Goal: Transaction & Acquisition: Purchase product/service

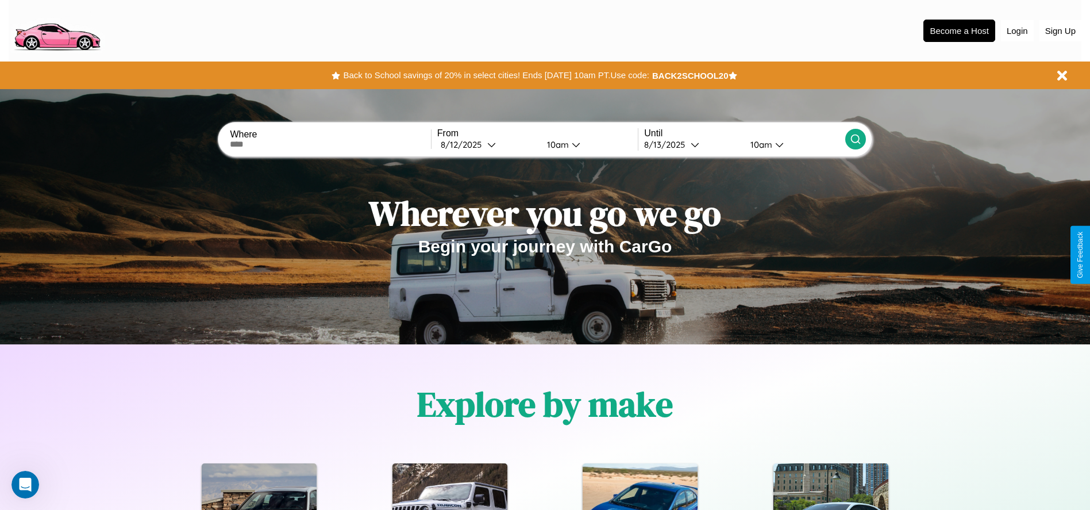
click at [330, 144] on input "text" at bounding box center [330, 144] width 201 height 9
type input "**********"
click at [487, 144] on div "8 / 12 / 2025" at bounding box center [464, 144] width 47 height 11
select select "*"
select select "****"
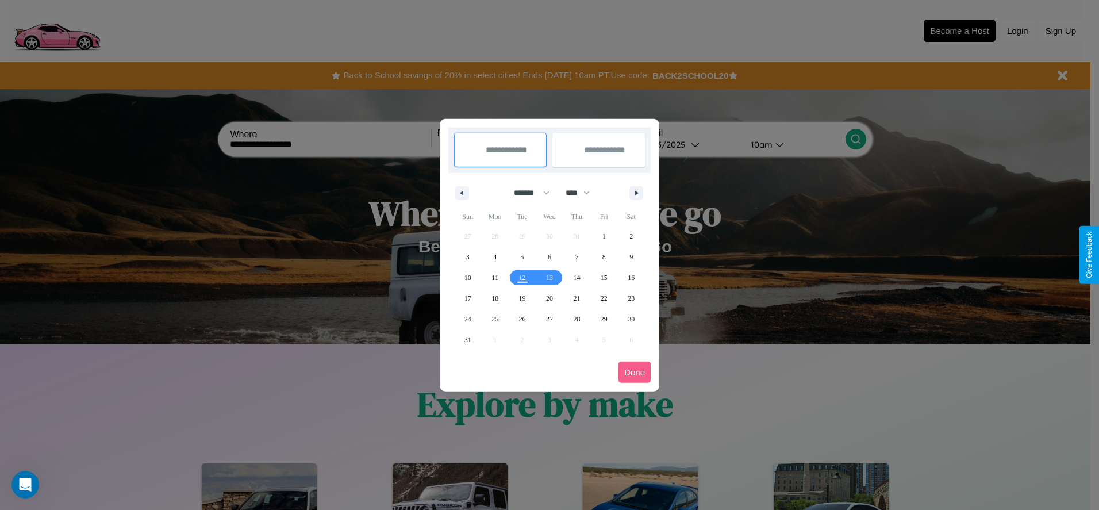
click at [526, 192] on select "******* ******** ***** ***** *** **** **** ****** ********* ******* ******** **…" at bounding box center [529, 192] width 49 height 19
select select "*"
click at [583, 192] on select "**** **** **** **** **** **** **** **** **** **** **** **** **** **** **** ****…" at bounding box center [577, 192] width 34 height 19
select select "****"
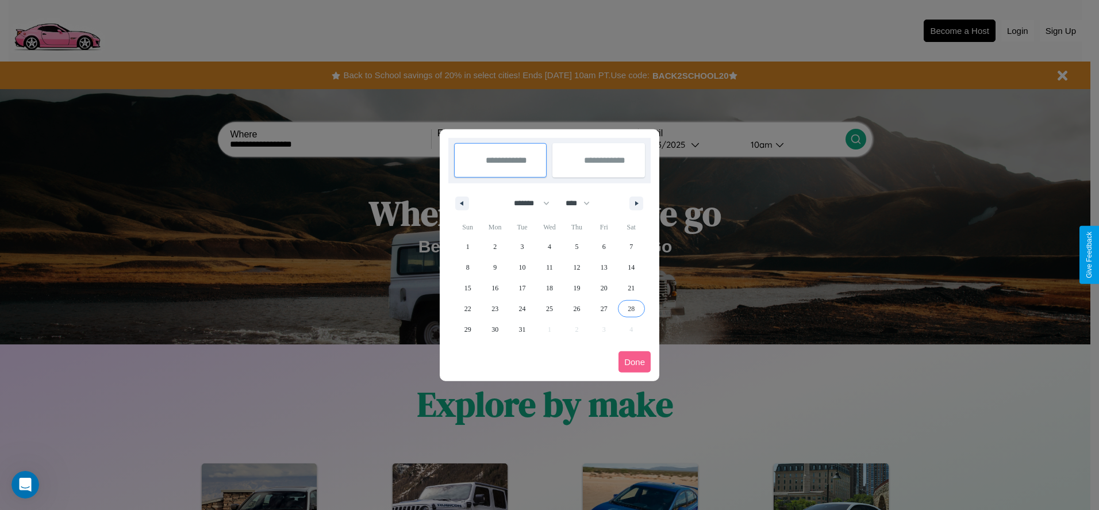
click at [631, 308] on span "28" at bounding box center [630, 308] width 7 height 21
type input "**********"
click at [636, 203] on icon "button" at bounding box center [638, 203] width 6 height 5
select select "*"
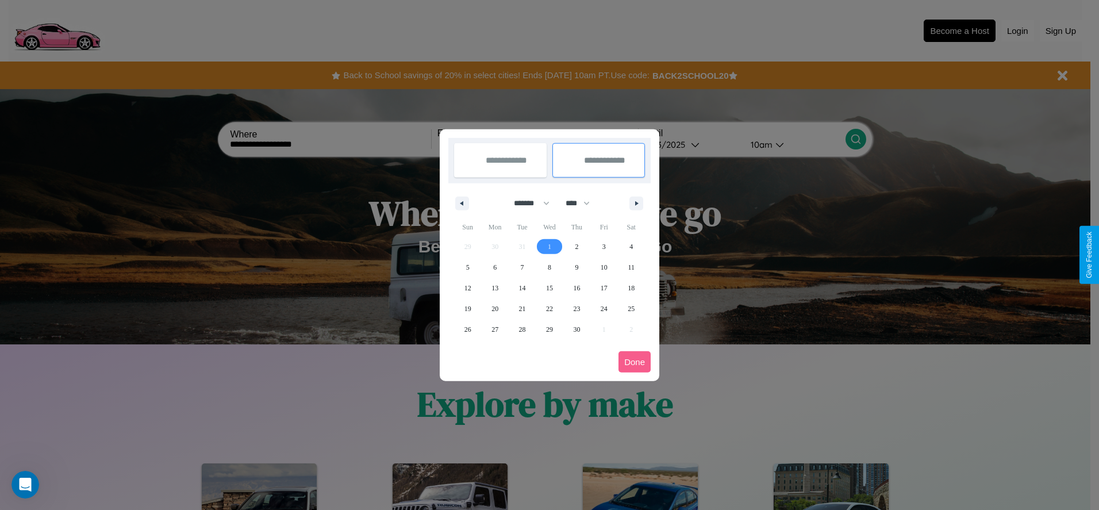
click at [549, 246] on span "1" at bounding box center [549, 246] width 3 height 21
type input "**********"
select select "*"
click at [634, 361] on button "Done" at bounding box center [634, 361] width 32 height 21
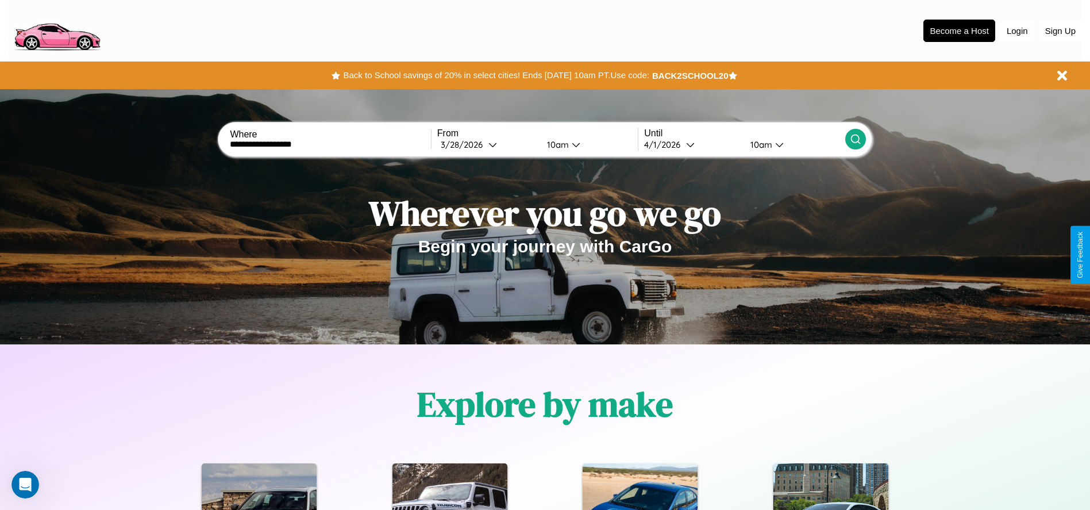
click at [855, 139] on icon at bounding box center [855, 138] width 11 height 11
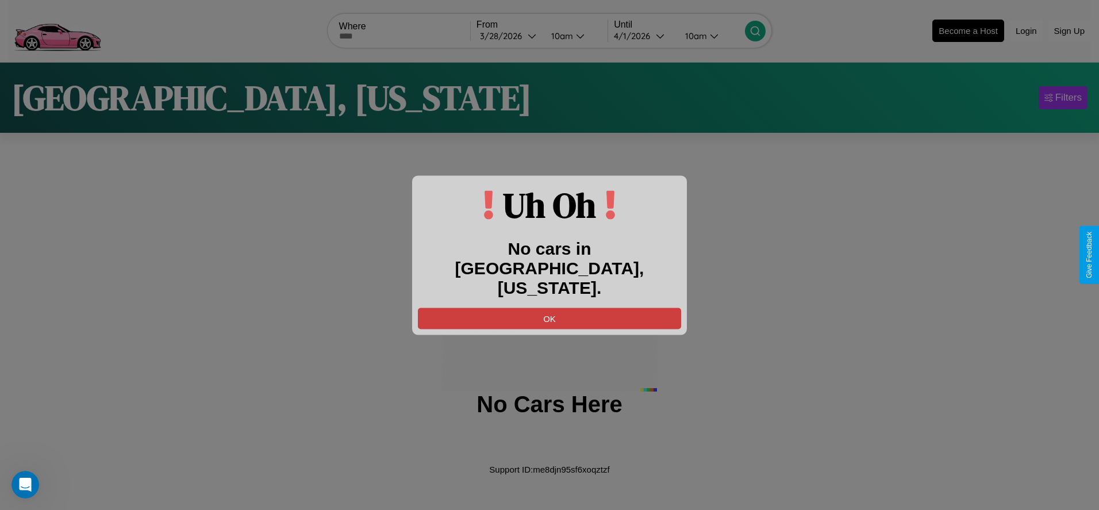
click at [549, 307] on button "OK" at bounding box center [549, 317] width 263 height 21
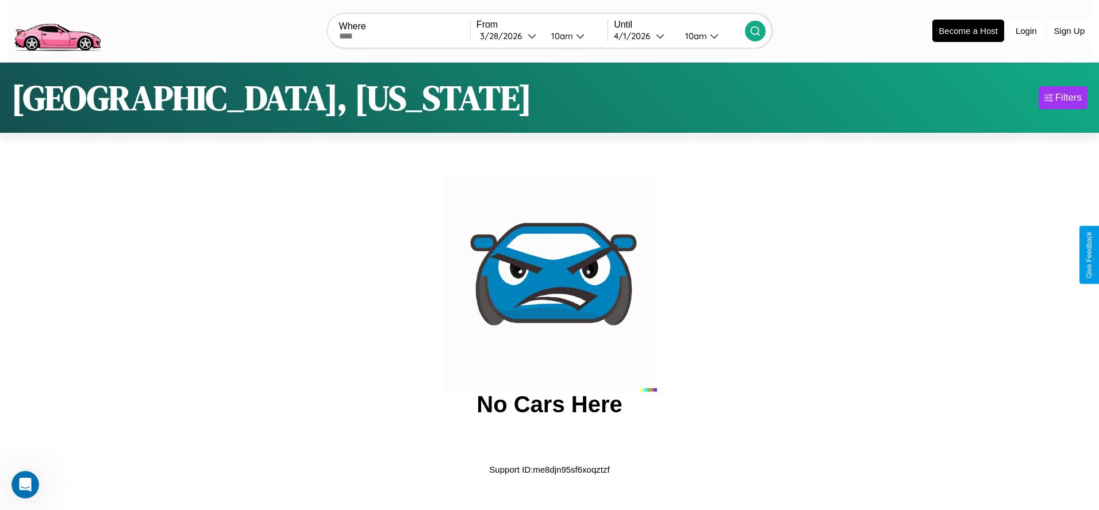
click at [57, 29] on img at bounding box center [57, 30] width 97 height 48
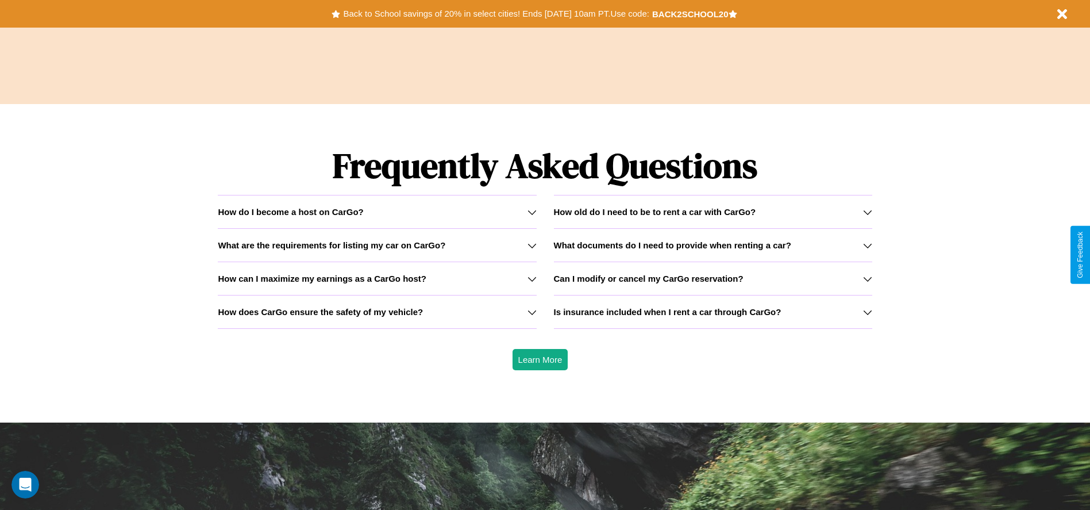
scroll to position [1648, 0]
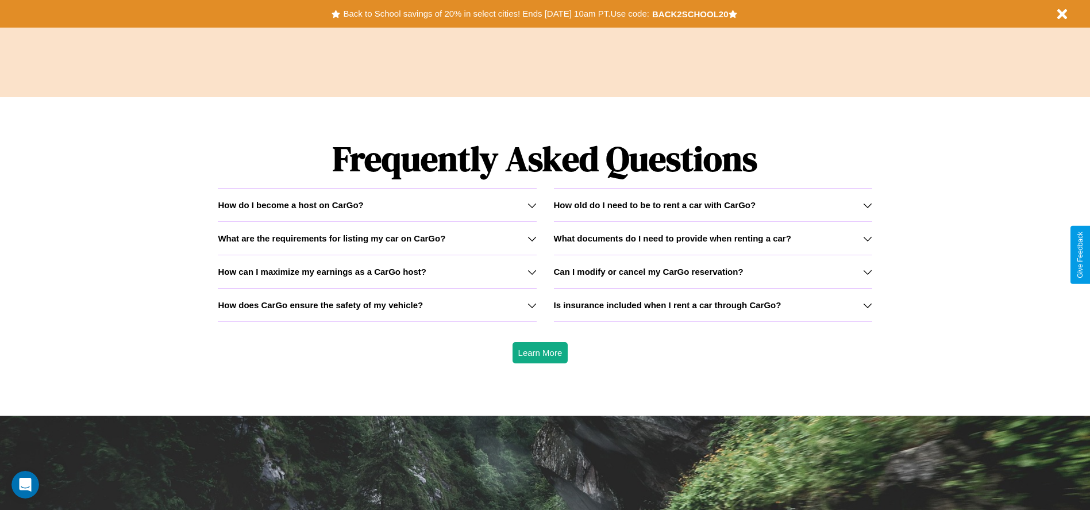
click at [377, 238] on h3 "What are the requirements for listing my car on CarGo?" at bounding box center [332, 238] width 228 height 10
click at [377, 305] on h3 "How does CarGo ensure the safety of my vehicle?" at bounding box center [320, 305] width 205 height 10
click at [496, 14] on button "Back to School savings of 20% in select cities! Ends 9/1 at 10am PT. Use code:" at bounding box center [495, 14] width 311 height 16
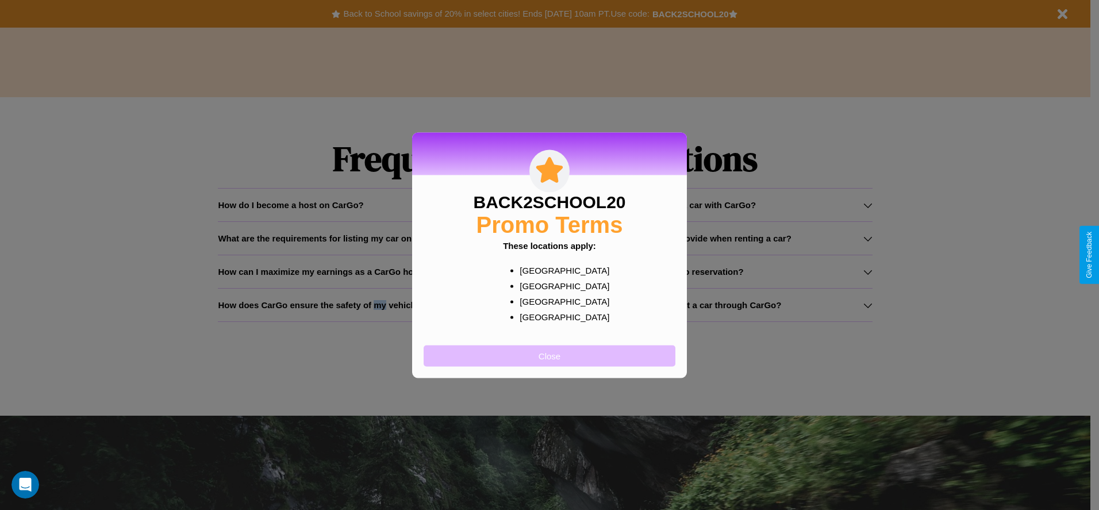
click at [549, 355] on button "Close" at bounding box center [549, 355] width 252 height 21
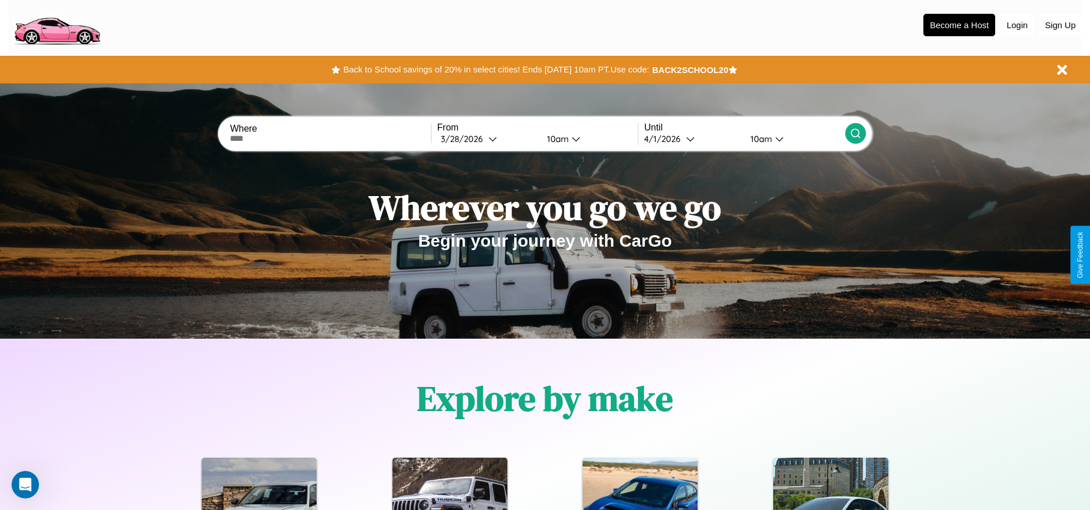
scroll to position [0, 0]
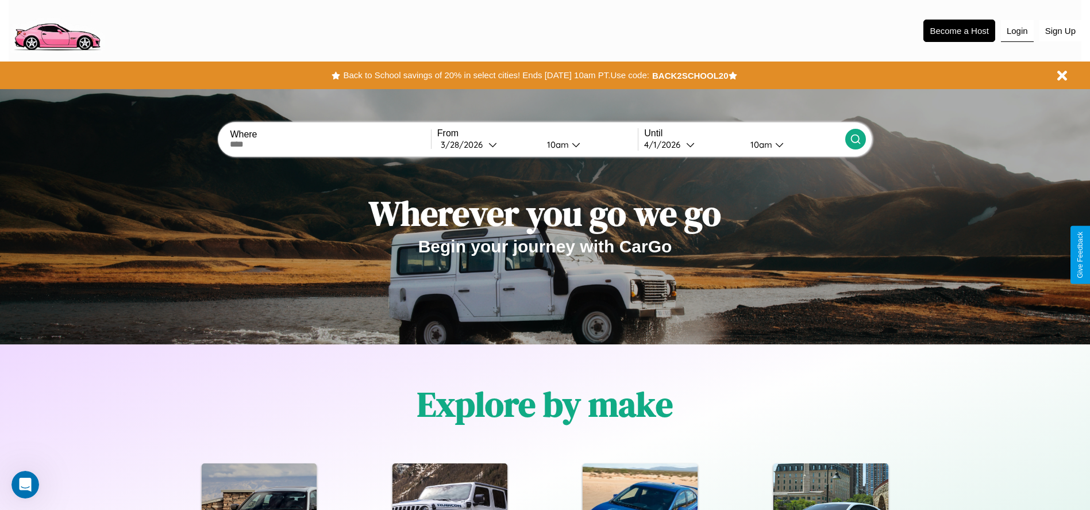
click at [1017, 30] on button "Login" at bounding box center [1017, 31] width 33 height 22
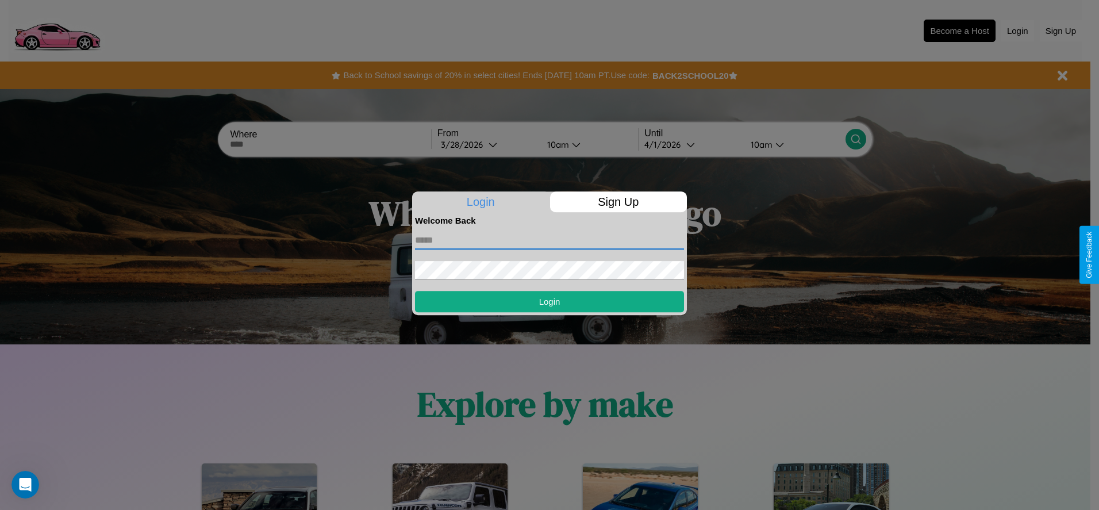
click at [549, 240] on input "text" at bounding box center [549, 240] width 269 height 18
type input "**********"
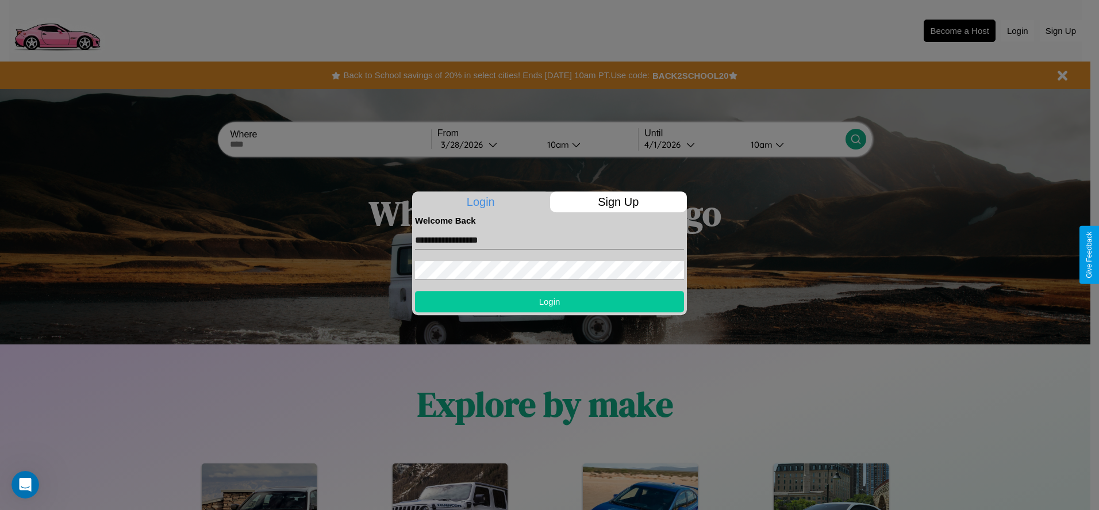
click at [549, 301] on button "Login" at bounding box center [549, 301] width 269 height 21
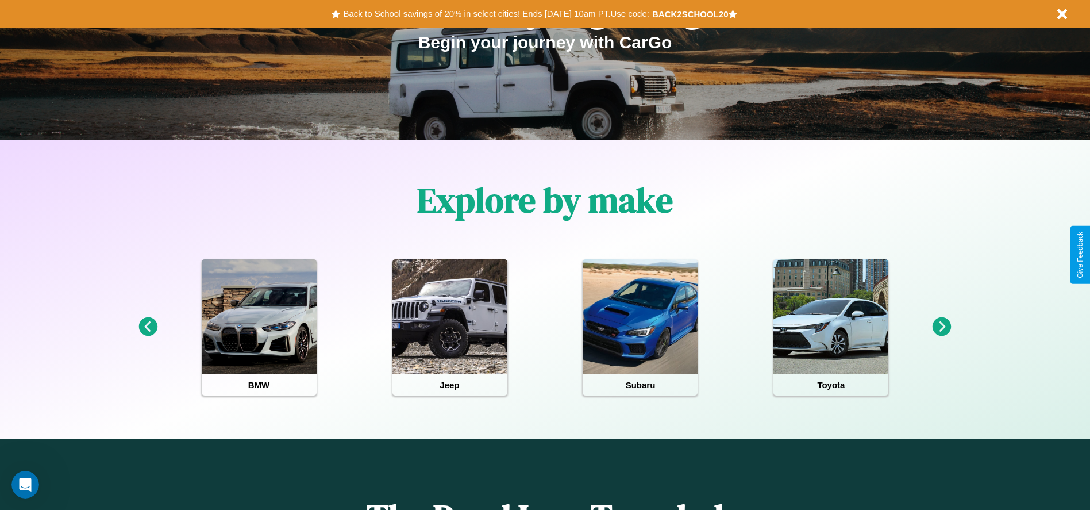
scroll to position [238, 0]
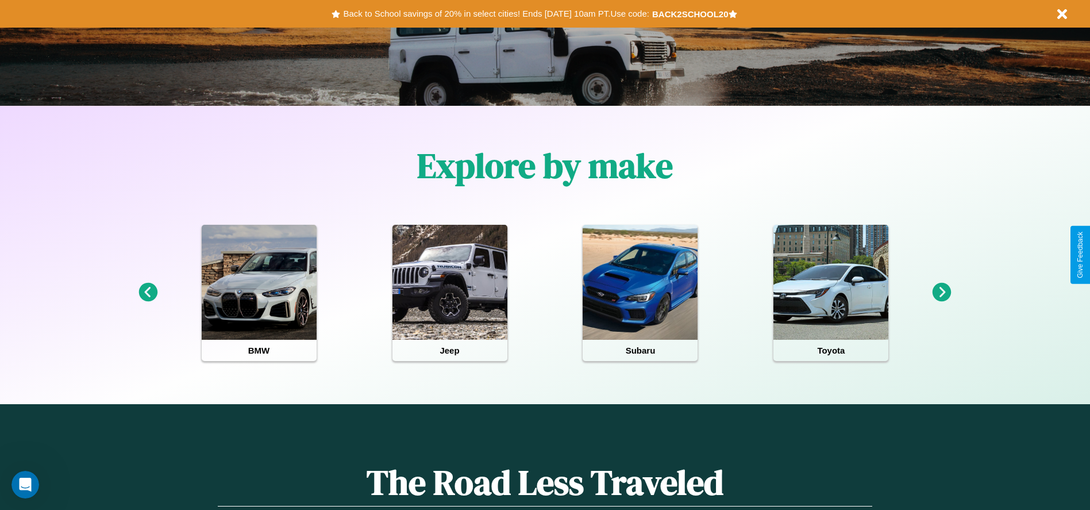
click at [942, 292] on icon at bounding box center [941, 292] width 19 height 19
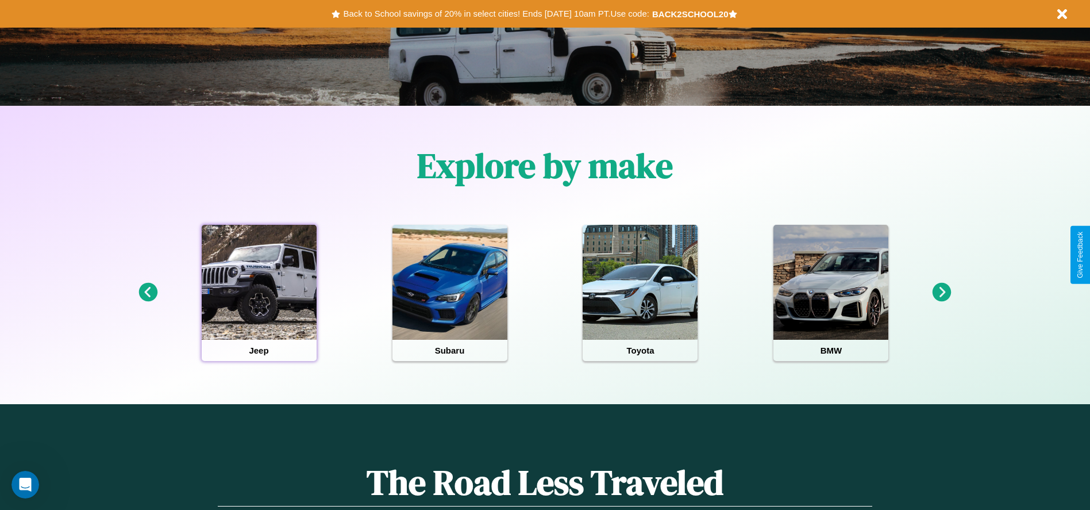
click at [259, 292] on div at bounding box center [259, 282] width 115 height 115
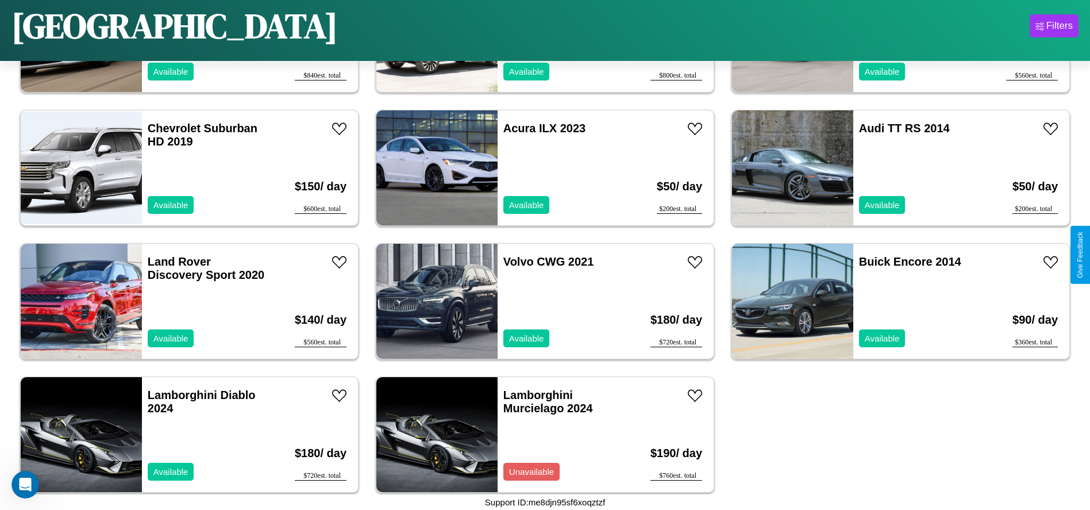
scroll to position [1856, 0]
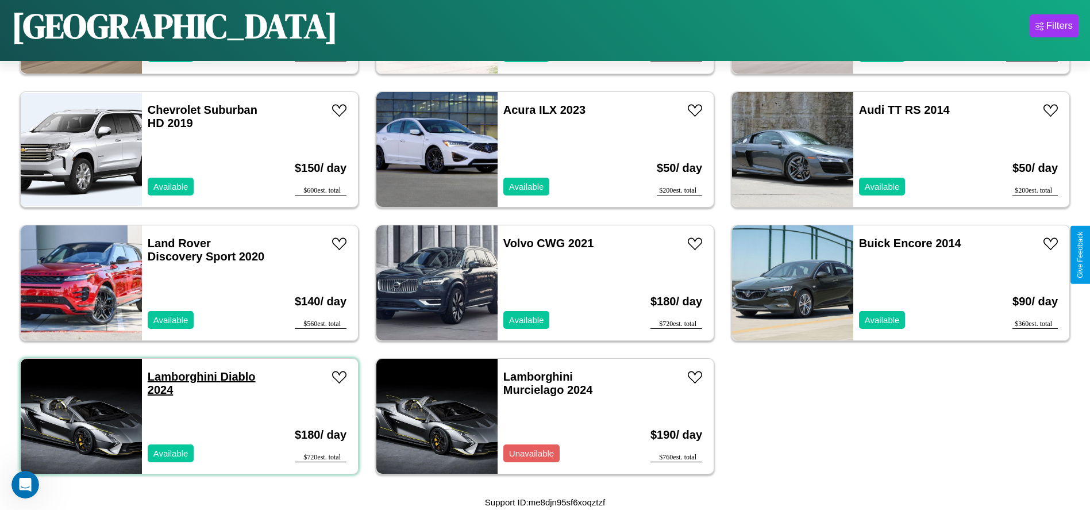
click at [181, 376] on link "Lamborghini Diablo 2024" at bounding box center [202, 383] width 108 height 26
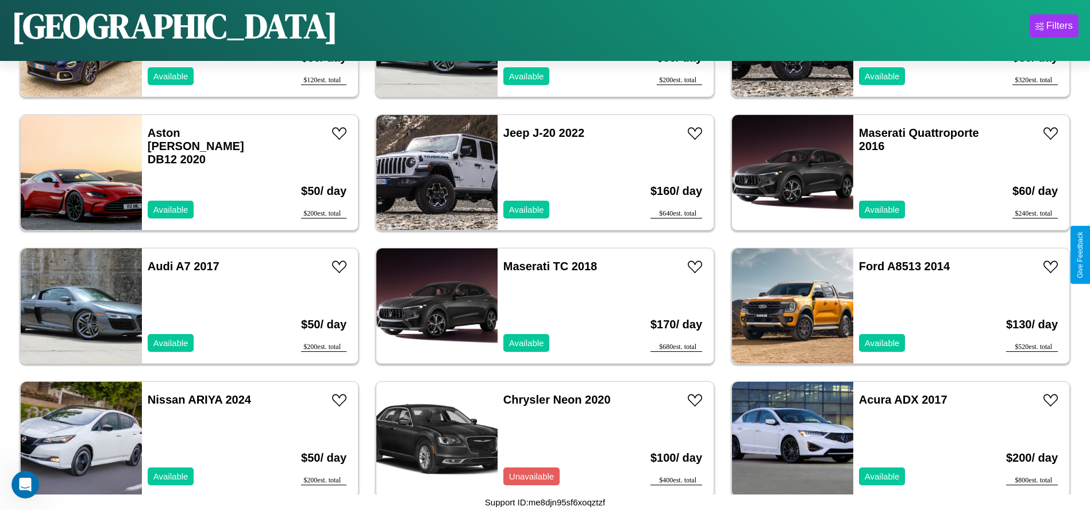
scroll to position [661, 0]
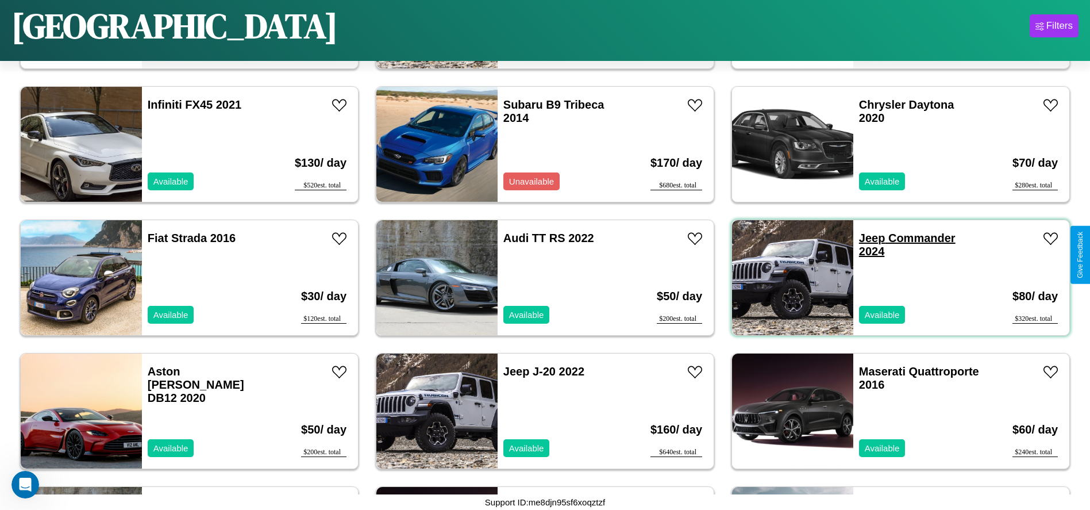
click at [865, 238] on link "Jeep Commander 2024" at bounding box center [907, 245] width 97 height 26
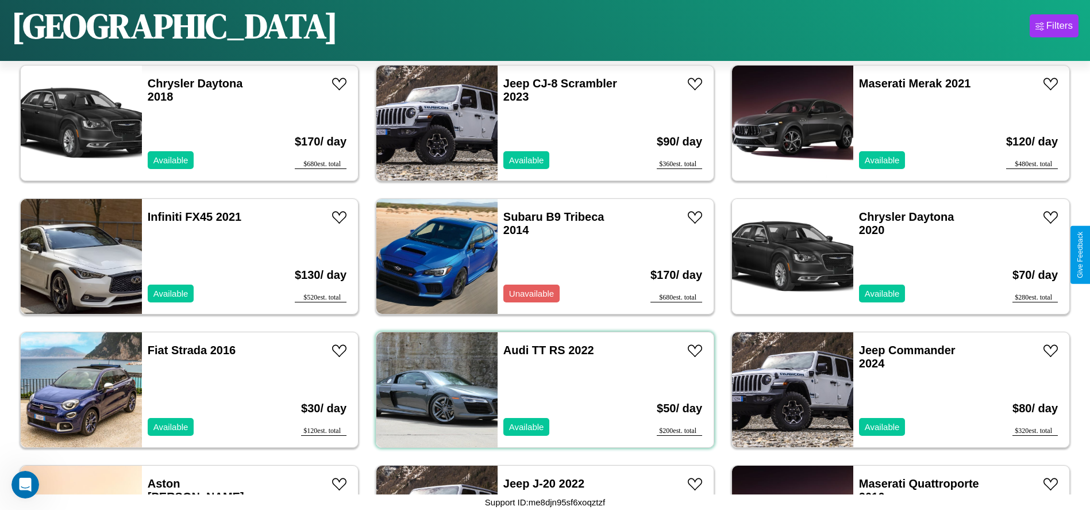
scroll to position [528, 0]
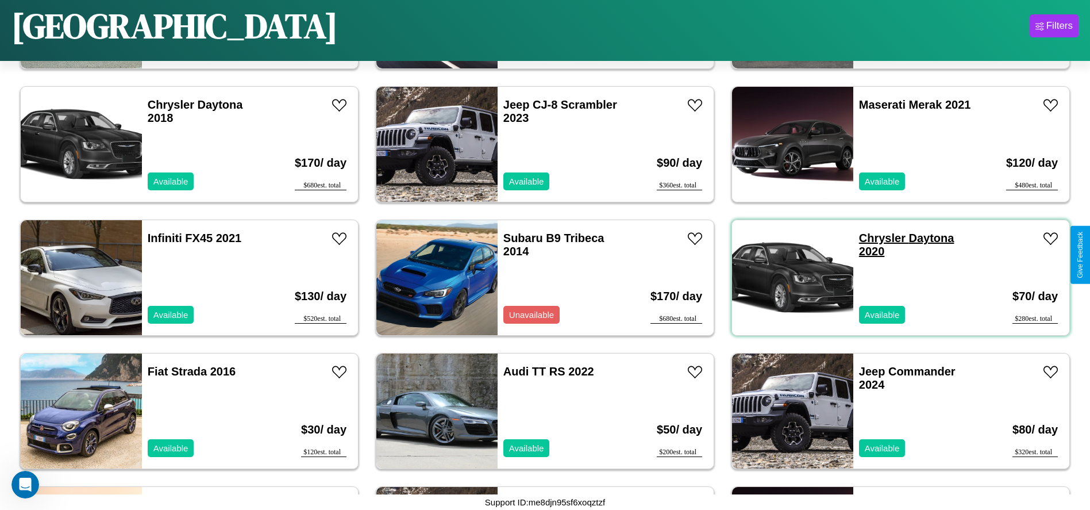
click at [875, 238] on link "Chrysler Daytona 2020" at bounding box center [906, 245] width 95 height 26
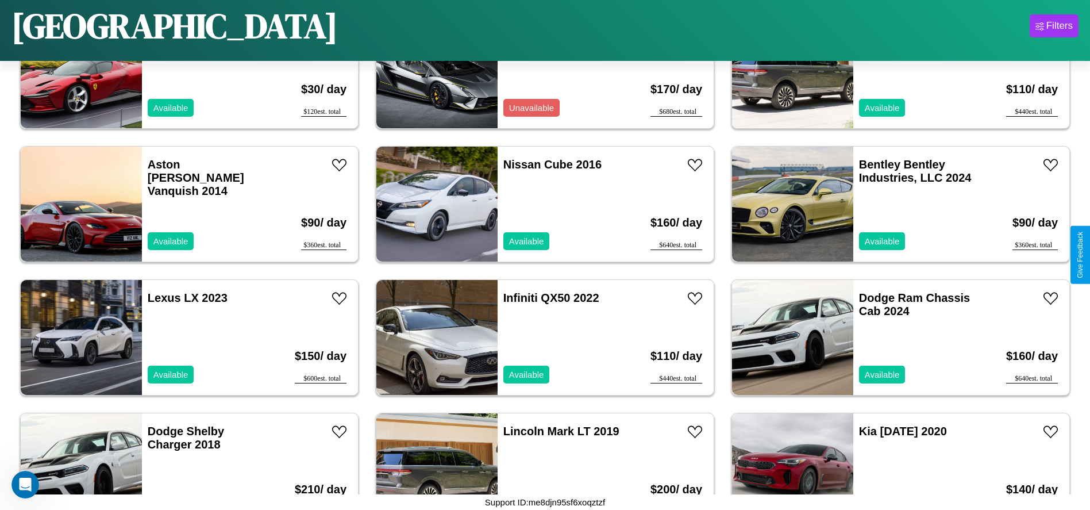
scroll to position [1461, 0]
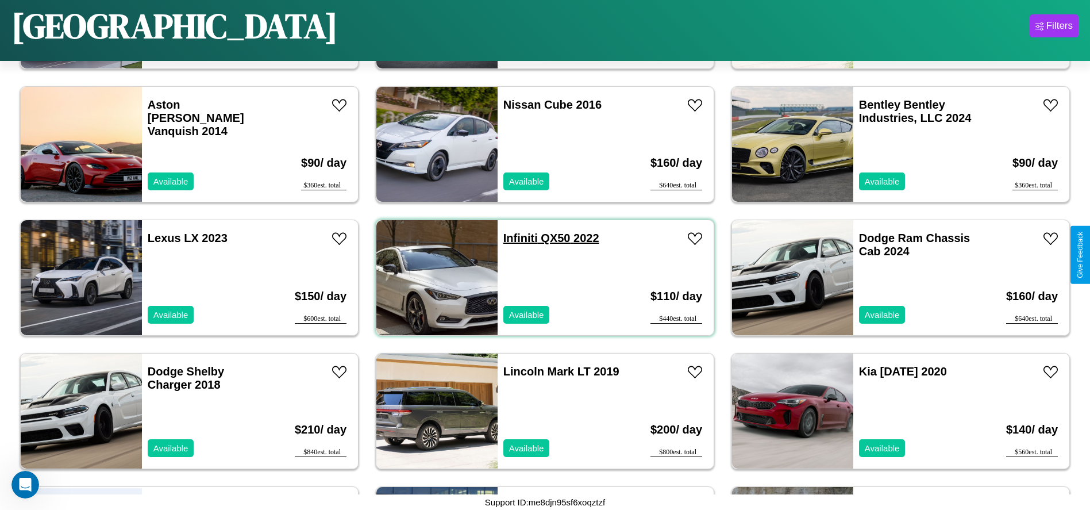
click at [516, 238] on link "Infiniti QX50 2022" at bounding box center [551, 238] width 96 height 13
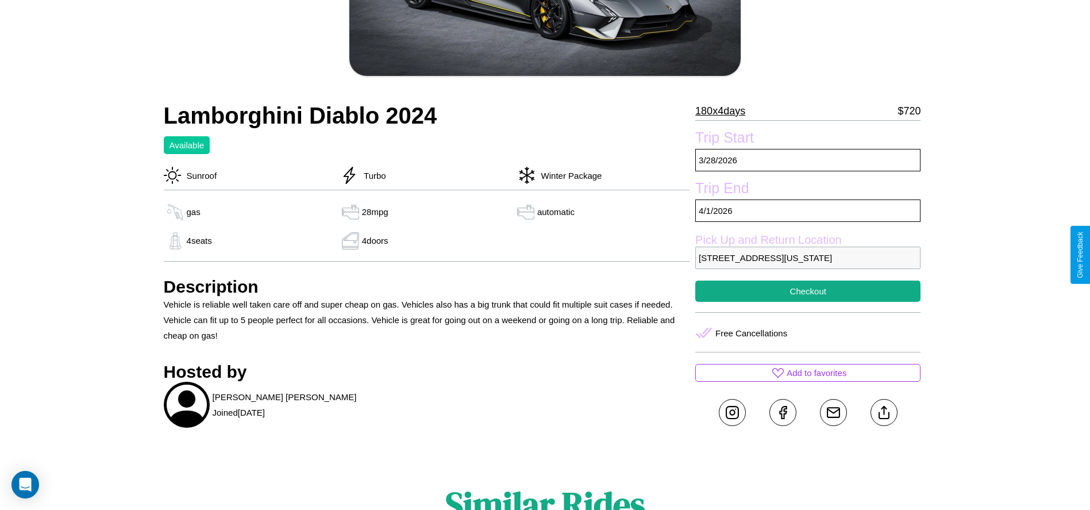
scroll to position [242, 0]
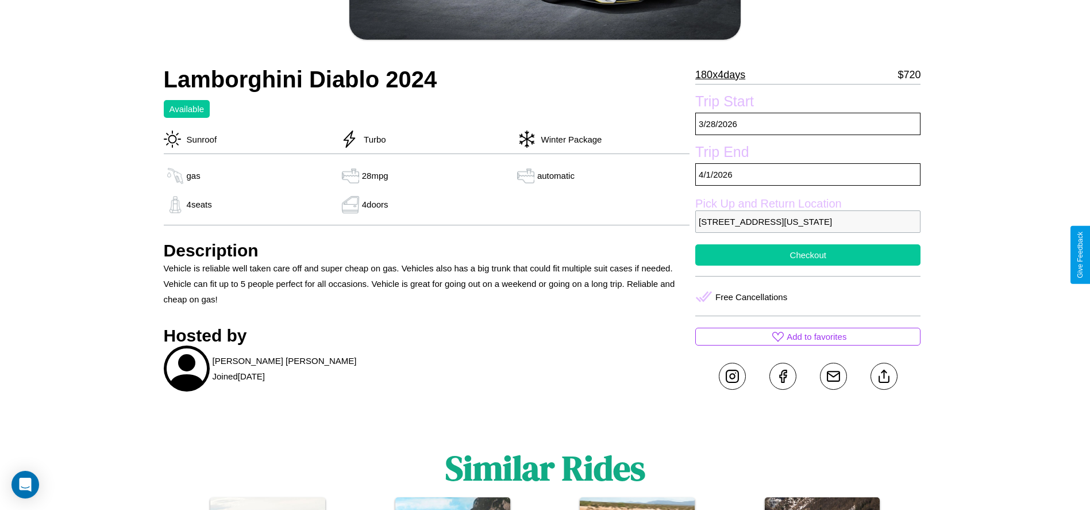
click at [808, 255] on button "Checkout" at bounding box center [807, 254] width 225 height 21
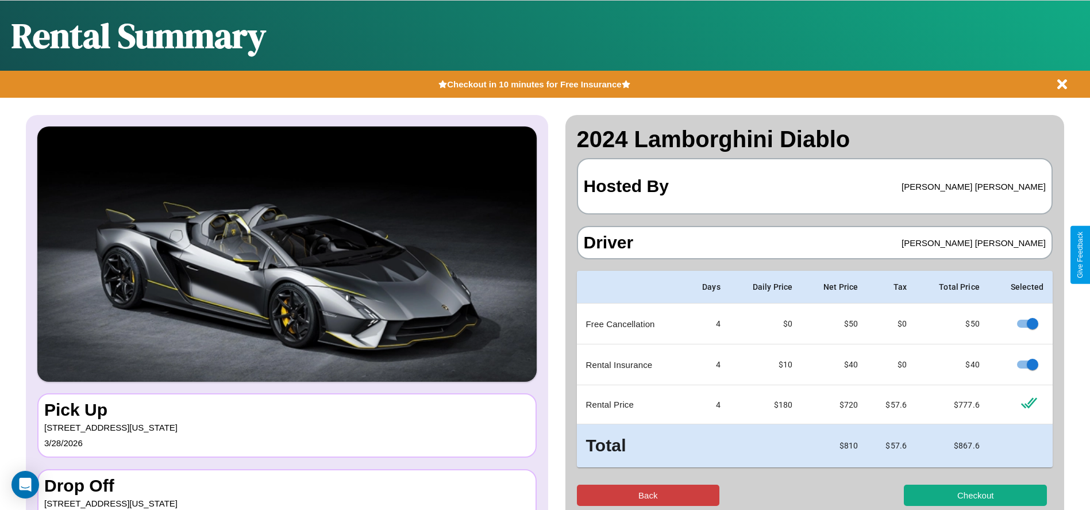
click at [648, 495] on button "Back" at bounding box center [648, 494] width 143 height 21
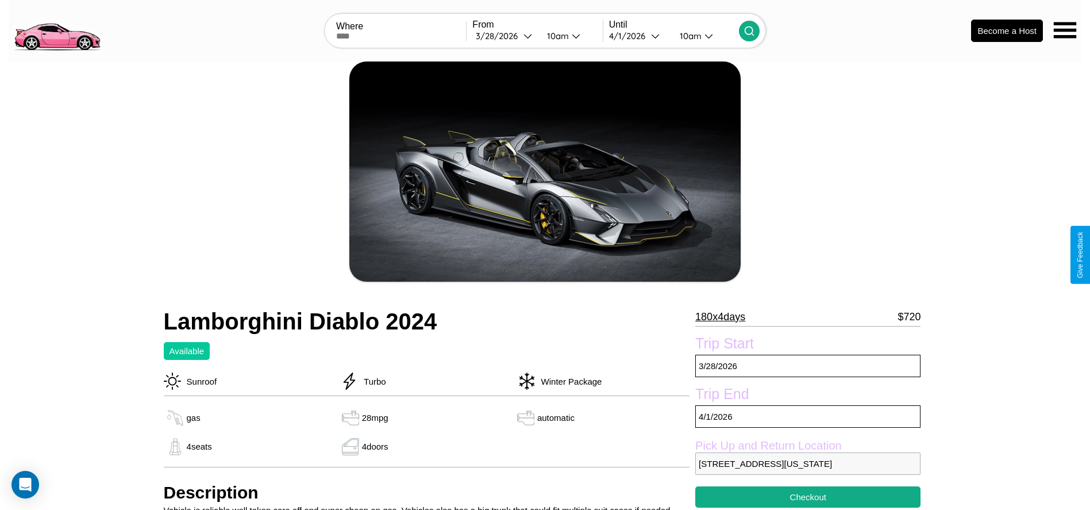
scroll to position [323, 0]
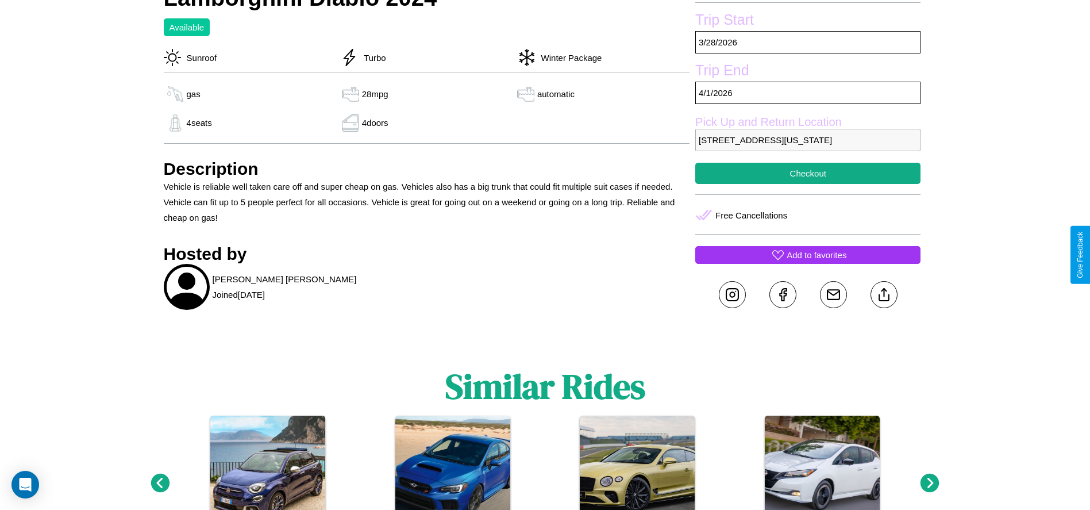
click at [808, 255] on p "Add to favorites" at bounding box center [817, 255] width 60 height 16
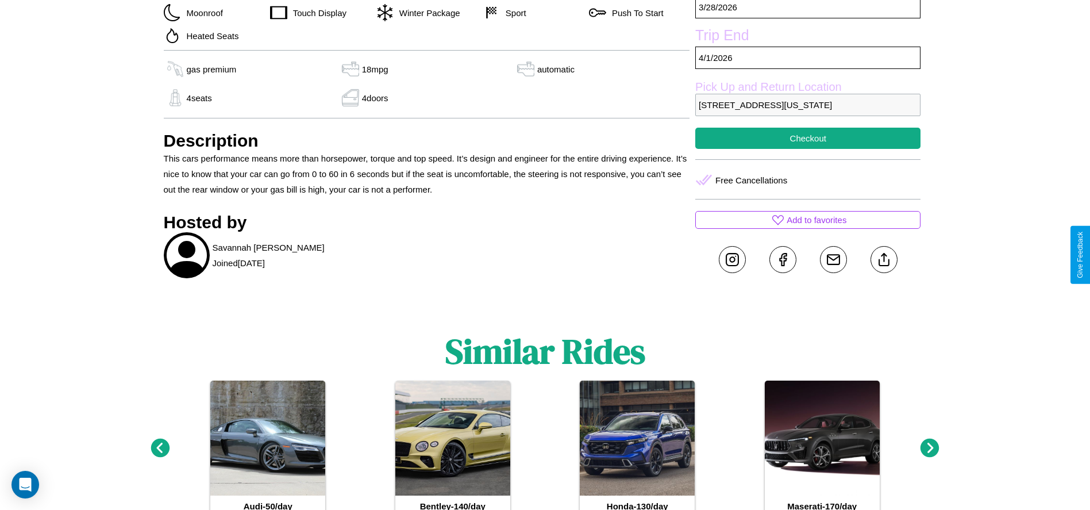
scroll to position [487, 0]
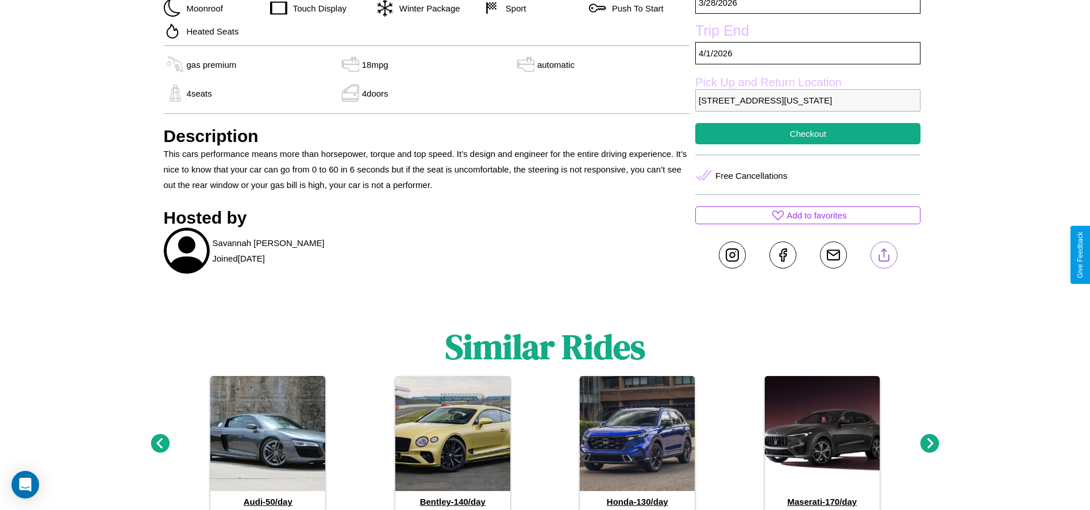
click at [884, 255] on line at bounding box center [884, 253] width 0 height 8
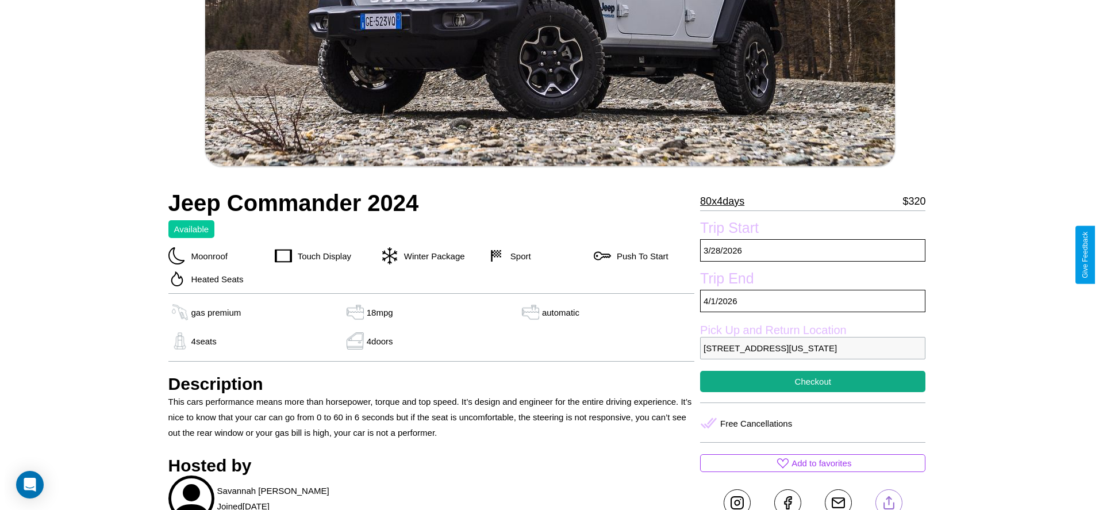
scroll to position [235, 0]
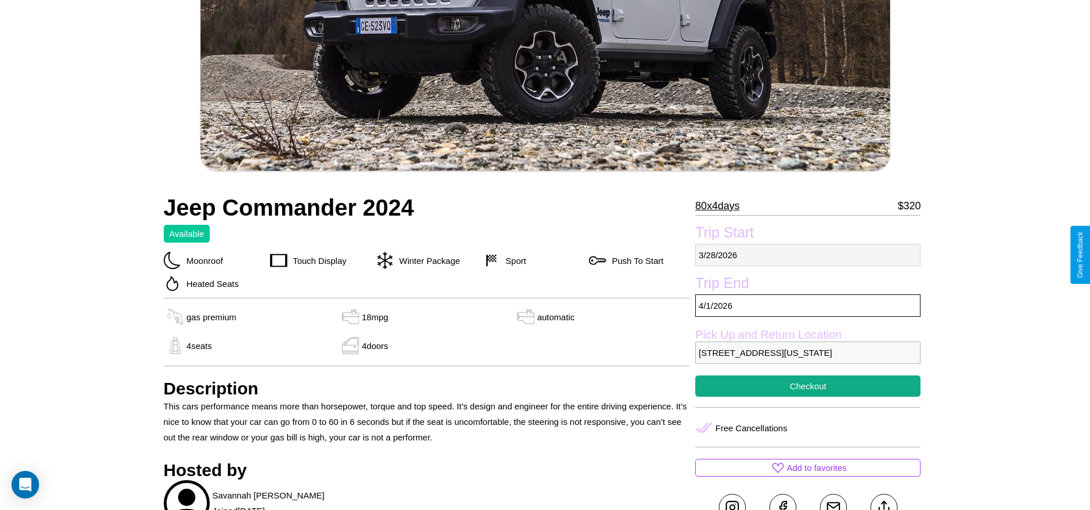
click at [808, 255] on p "3 / 28 / 2026" at bounding box center [807, 255] width 225 height 22
select select "*"
select select "****"
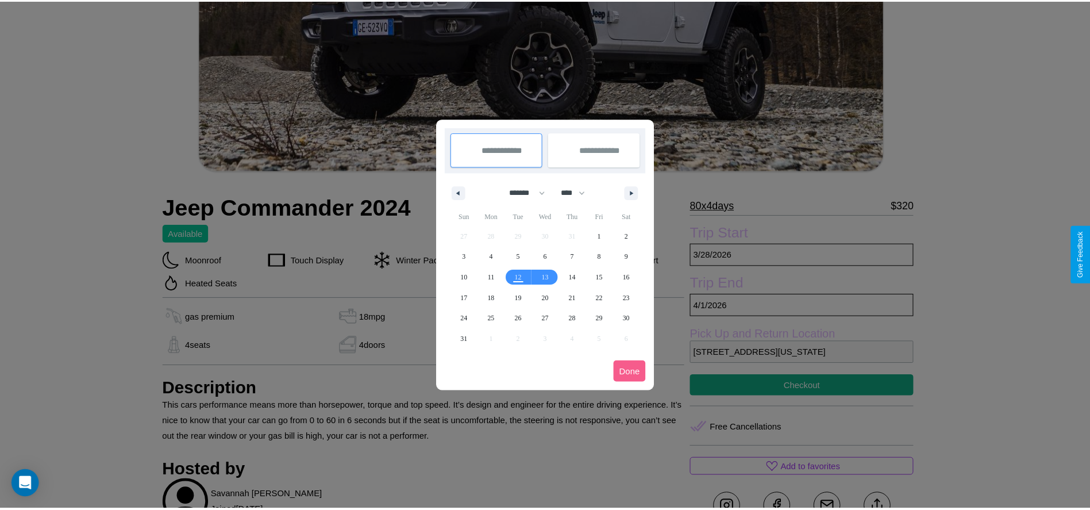
scroll to position [0, 0]
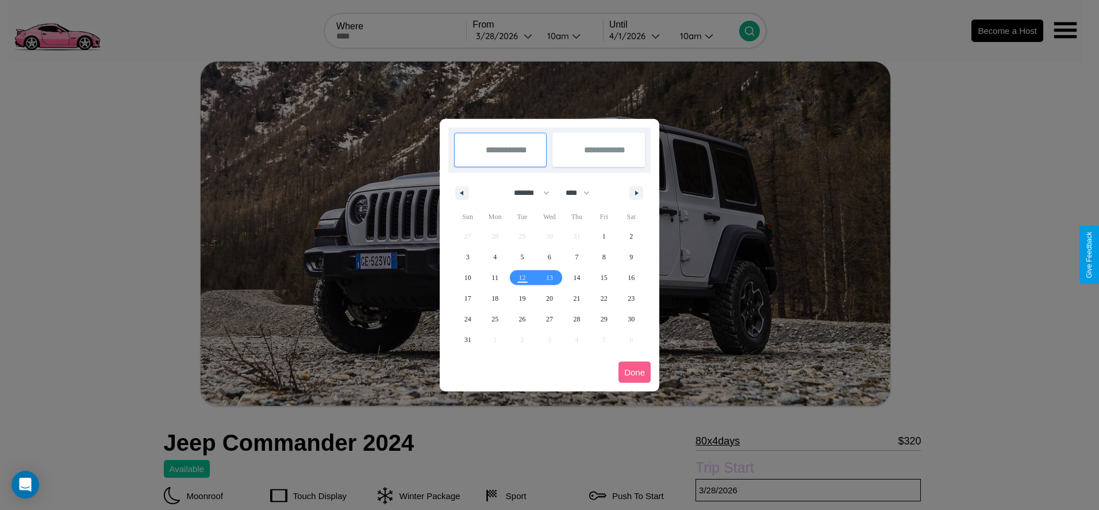
click at [504, 36] on div at bounding box center [549, 255] width 1099 height 510
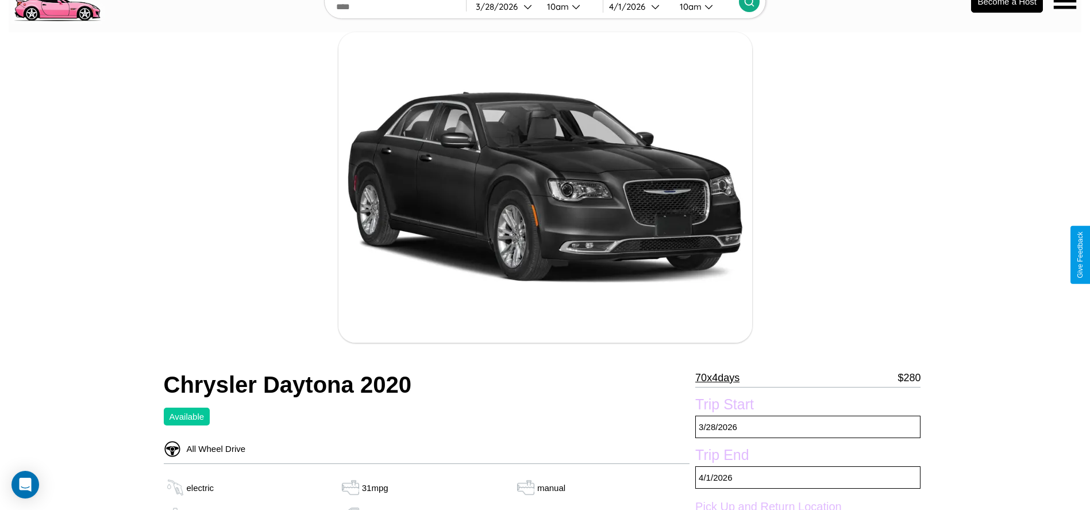
scroll to position [494, 0]
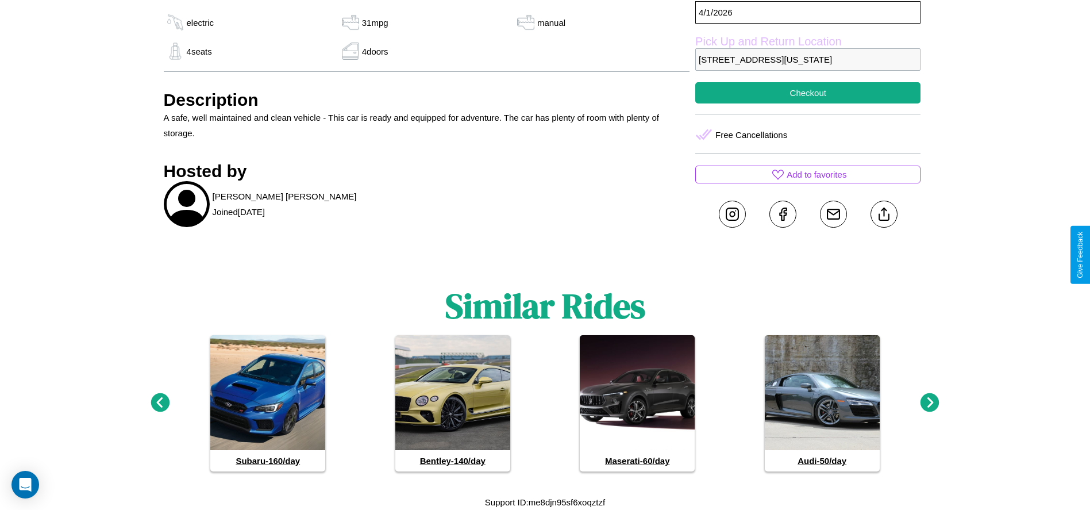
click at [930, 403] on icon at bounding box center [929, 402] width 19 height 19
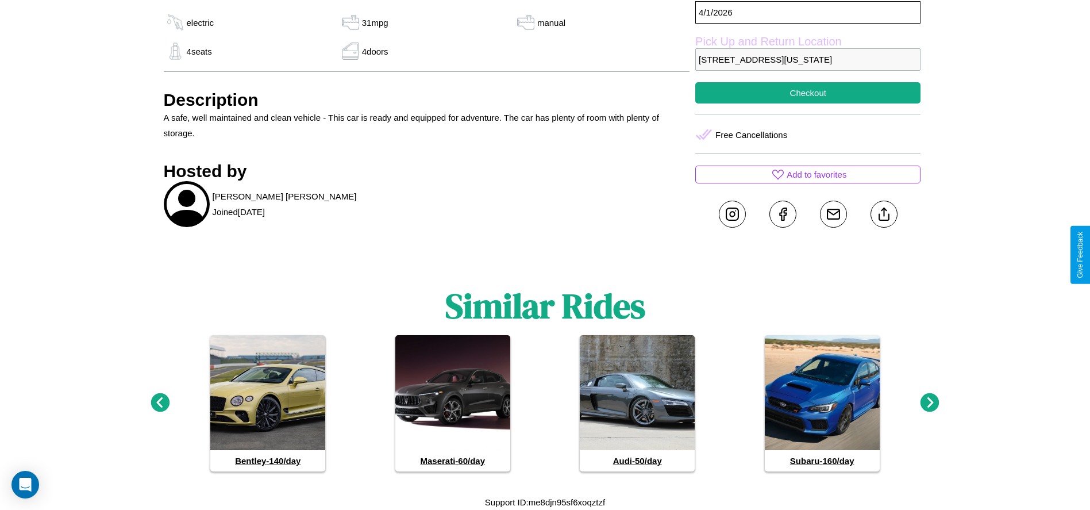
click at [930, 403] on icon at bounding box center [929, 402] width 19 height 19
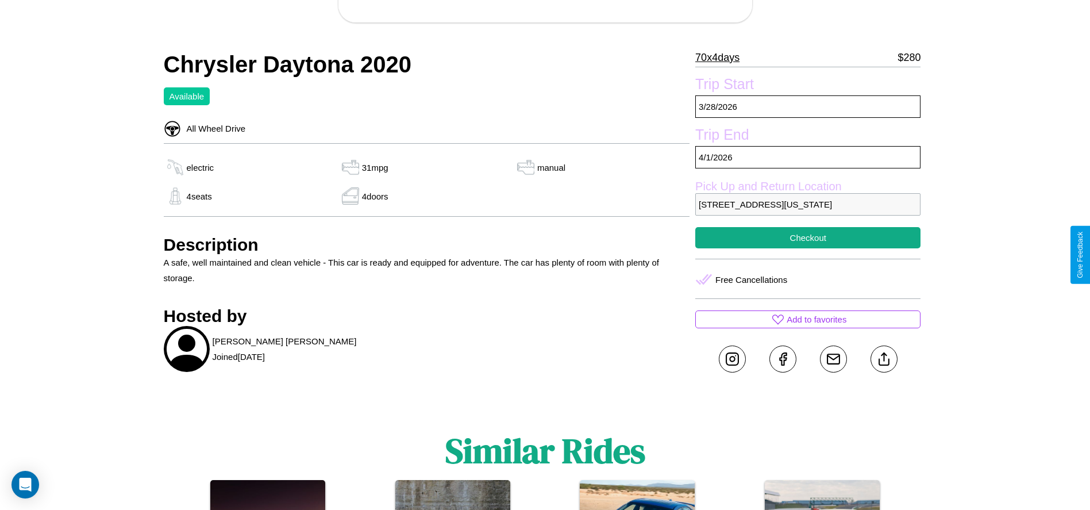
scroll to position [332, 0]
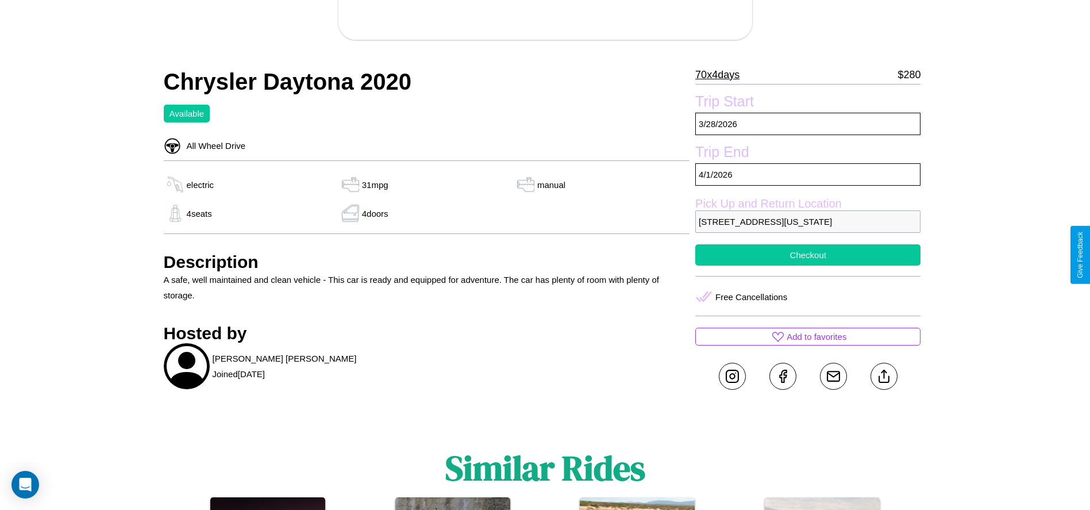
click at [808, 255] on button "Checkout" at bounding box center [807, 254] width 225 height 21
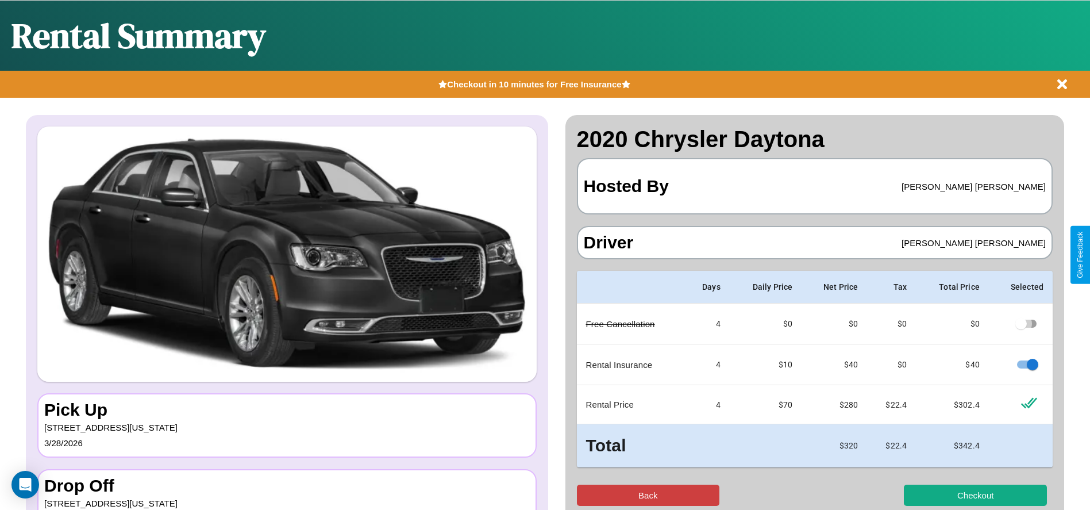
click at [648, 495] on button "Back" at bounding box center [648, 494] width 143 height 21
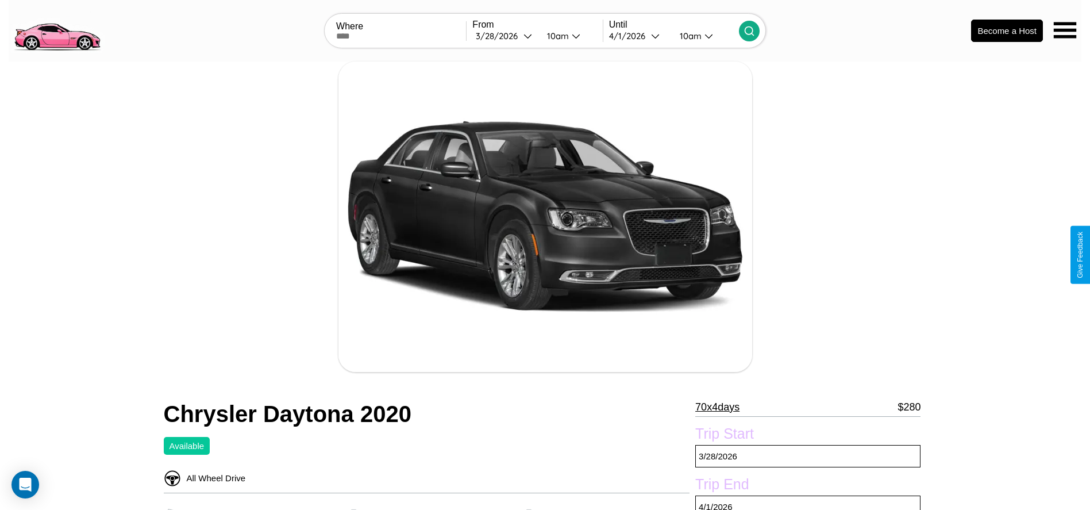
scroll to position [494, 0]
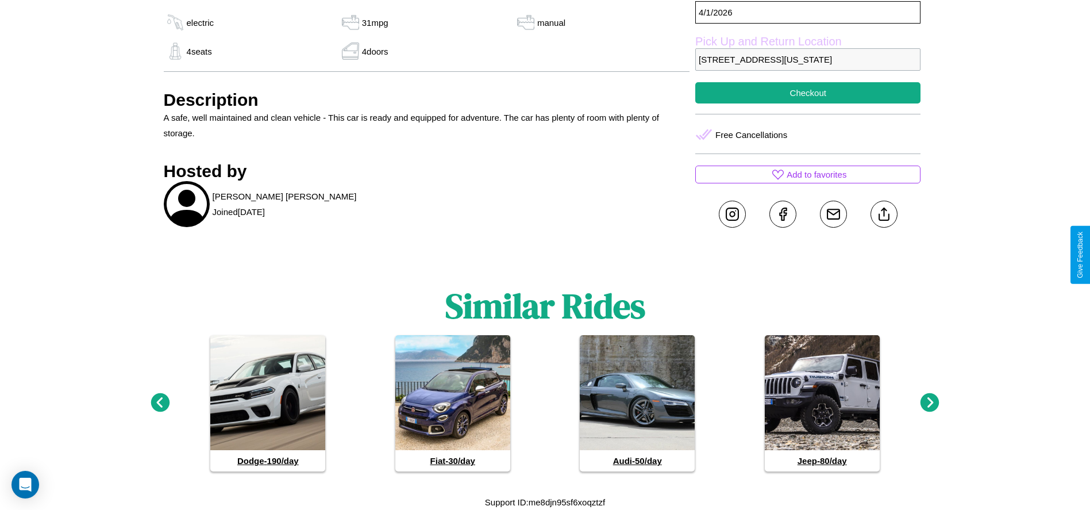
click at [930, 403] on icon at bounding box center [929, 402] width 19 height 19
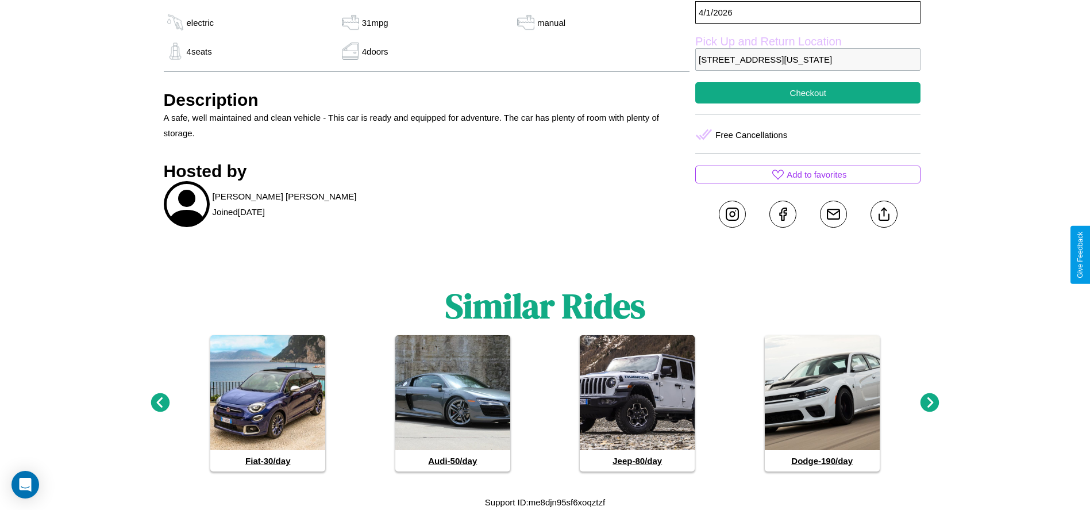
click at [930, 403] on icon at bounding box center [929, 402] width 19 height 19
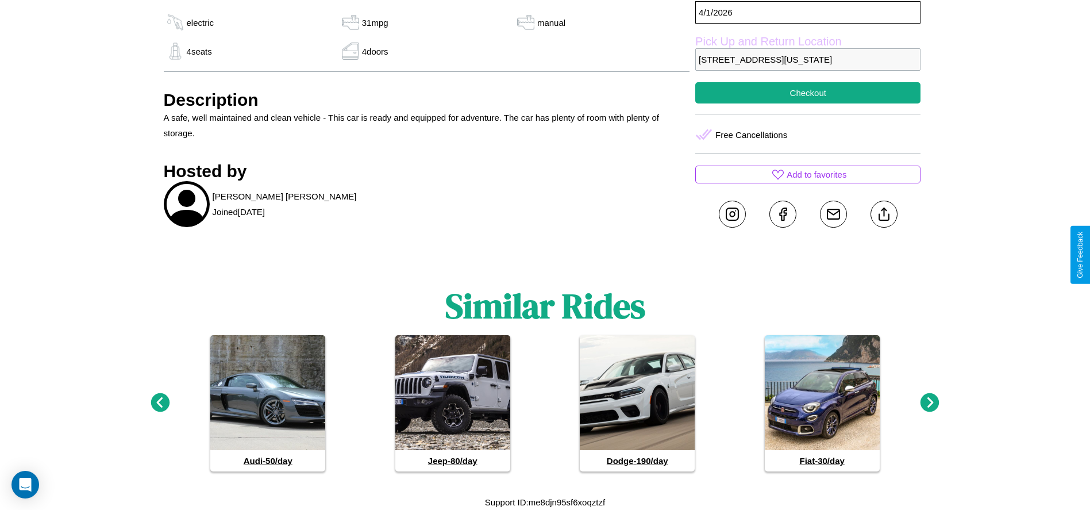
click at [930, 403] on icon at bounding box center [929, 402] width 19 height 19
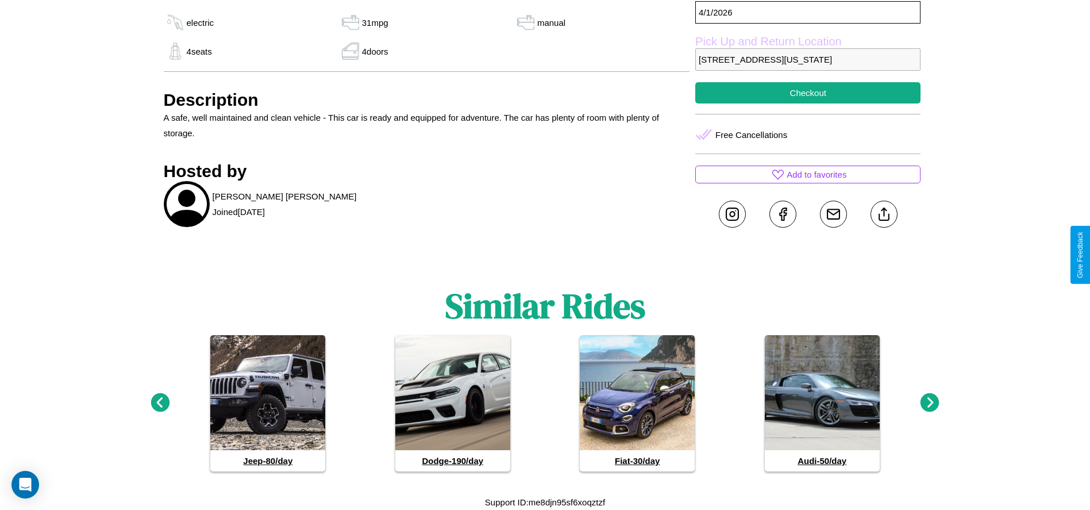
click at [160, 403] on icon at bounding box center [160, 402] width 19 height 19
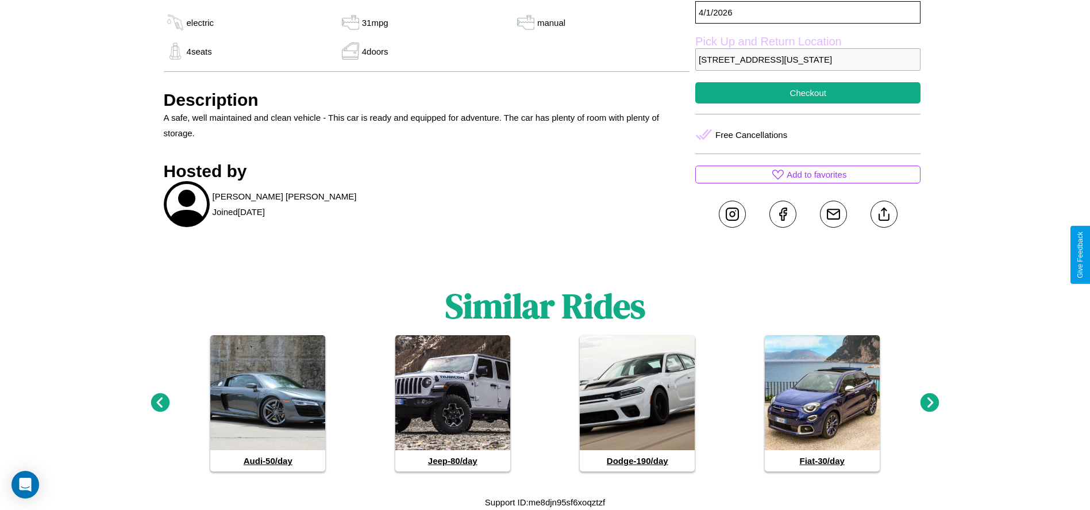
click at [930, 403] on icon at bounding box center [929, 402] width 19 height 19
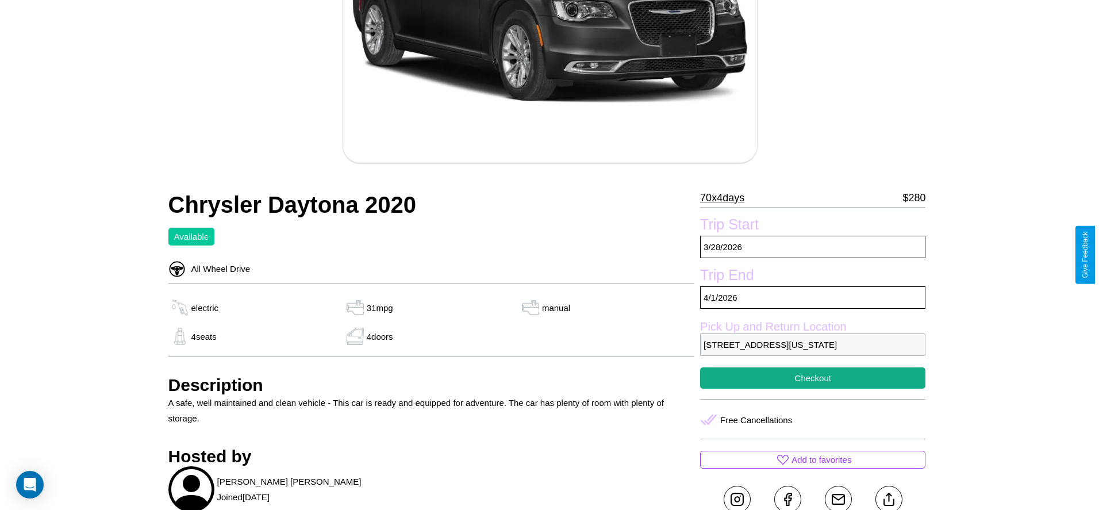
scroll to position [201, 0]
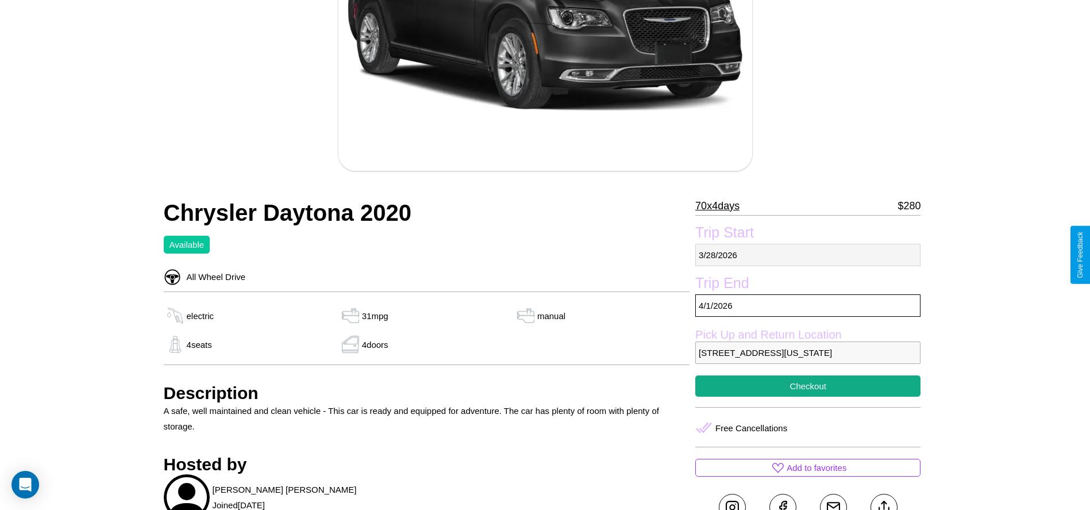
click at [808, 255] on p "[DATE]" at bounding box center [807, 255] width 225 height 22
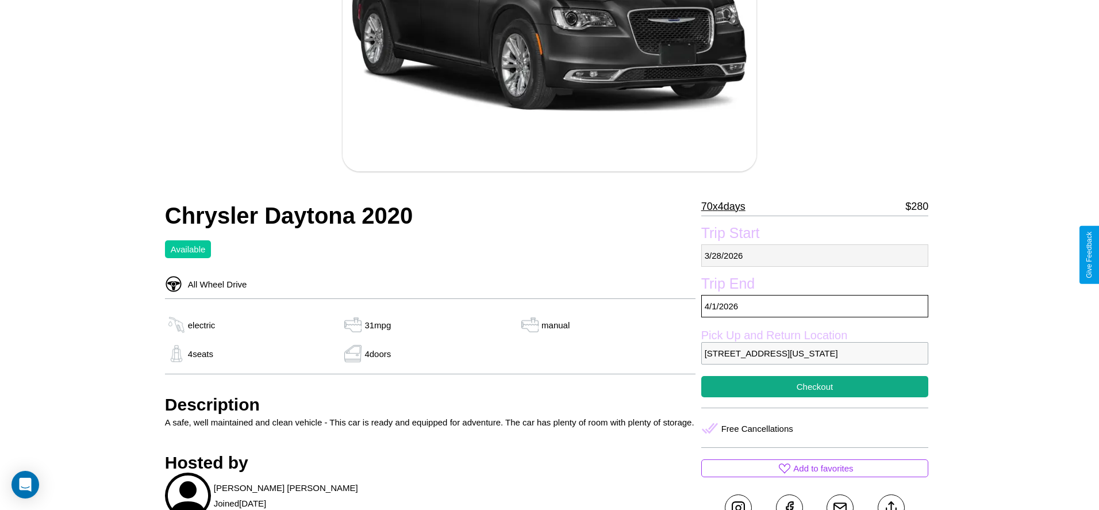
select select "*"
select select "****"
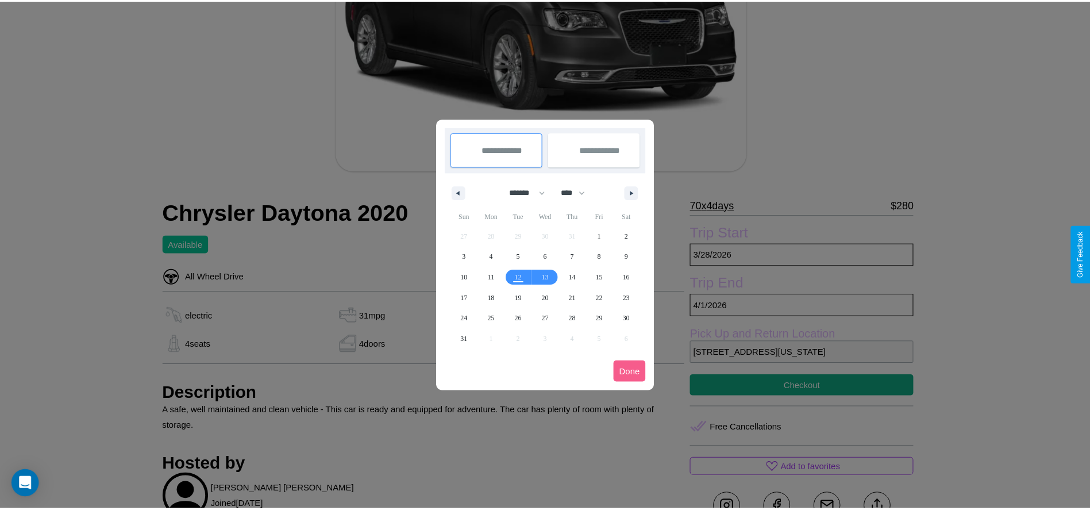
scroll to position [0, 0]
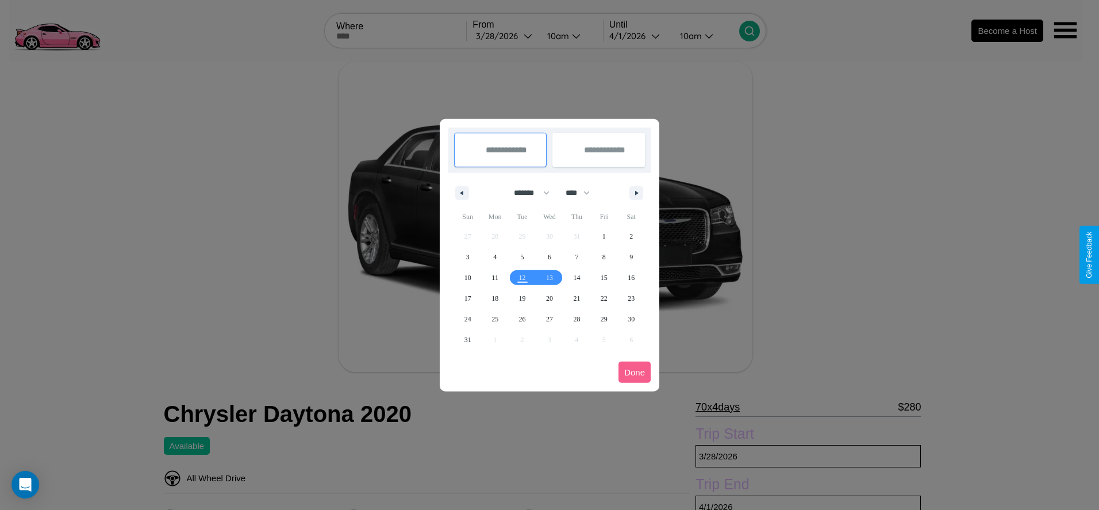
click at [504, 36] on div at bounding box center [549, 255] width 1099 height 510
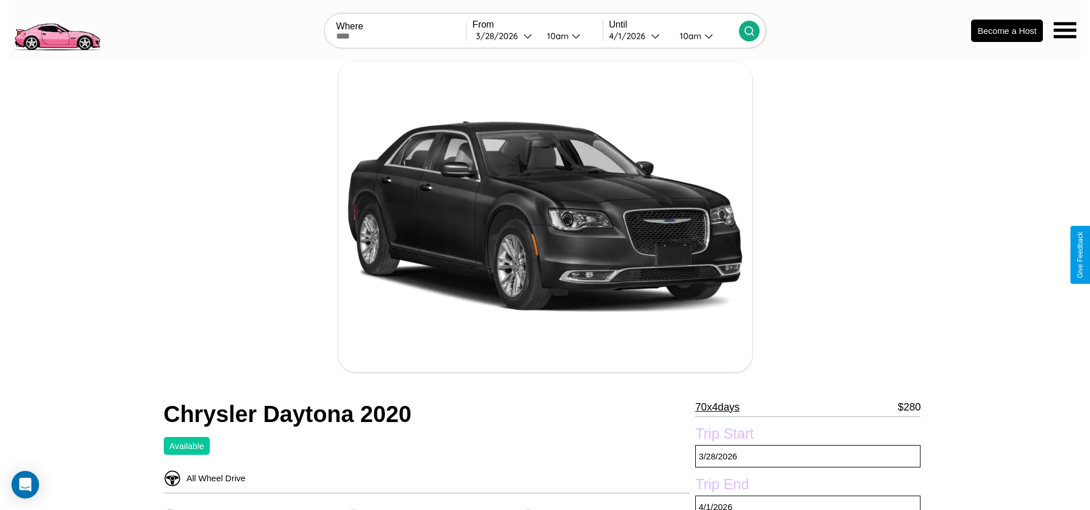
scroll to position [152, 0]
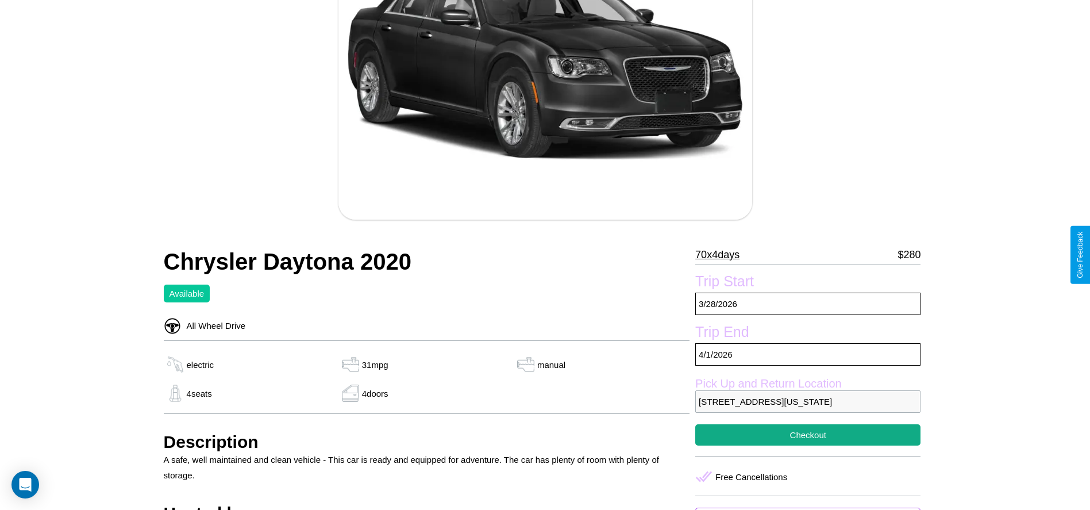
click at [722, 255] on p "70 x 4 days" at bounding box center [717, 254] width 44 height 18
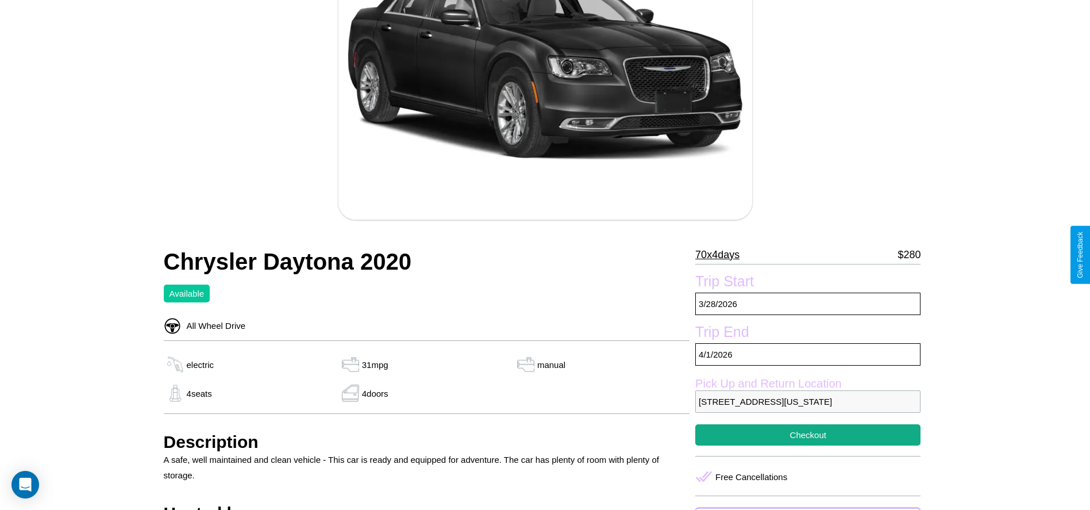
click at [722, 255] on p "70 x 4 days" at bounding box center [717, 254] width 44 height 18
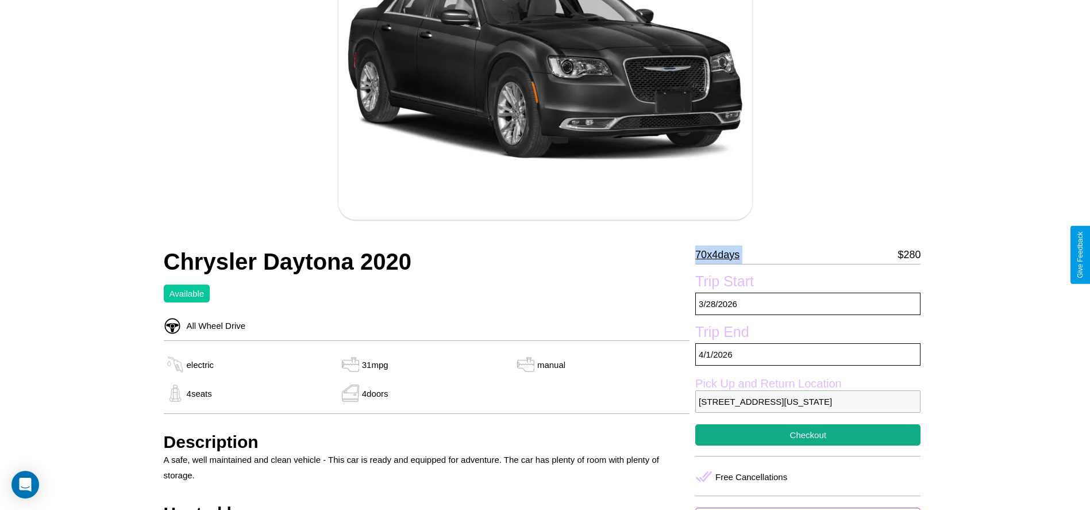
click at [722, 255] on p "70 x 4 days" at bounding box center [717, 254] width 44 height 18
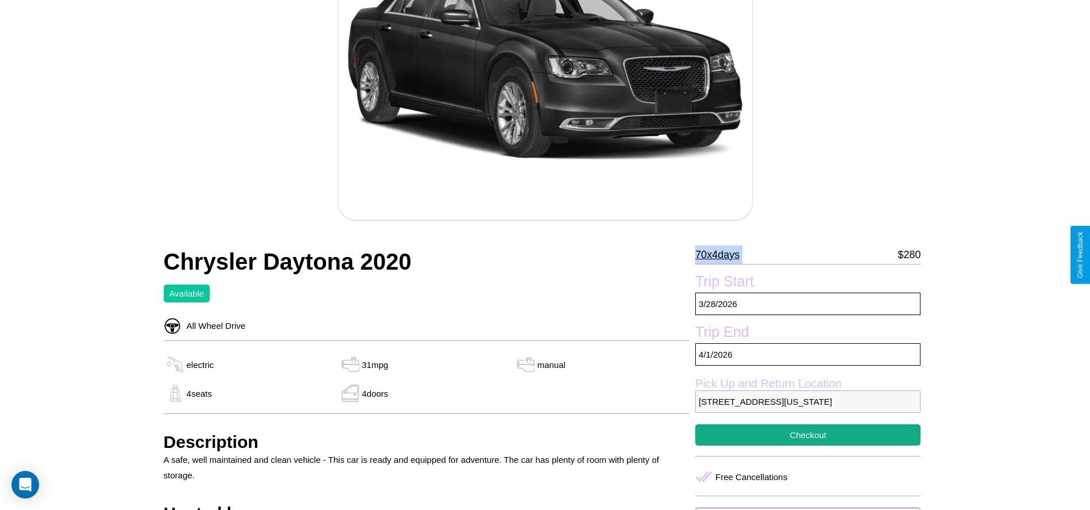
click at [722, 255] on p "70 x 4 days" at bounding box center [717, 254] width 44 height 18
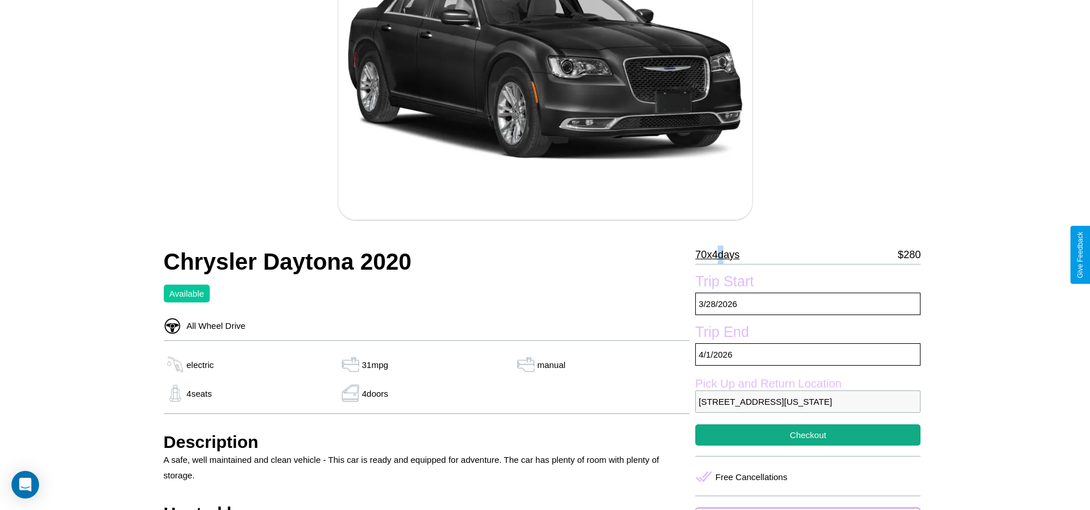
click at [722, 255] on p "70 x 4 days" at bounding box center [717, 254] width 44 height 18
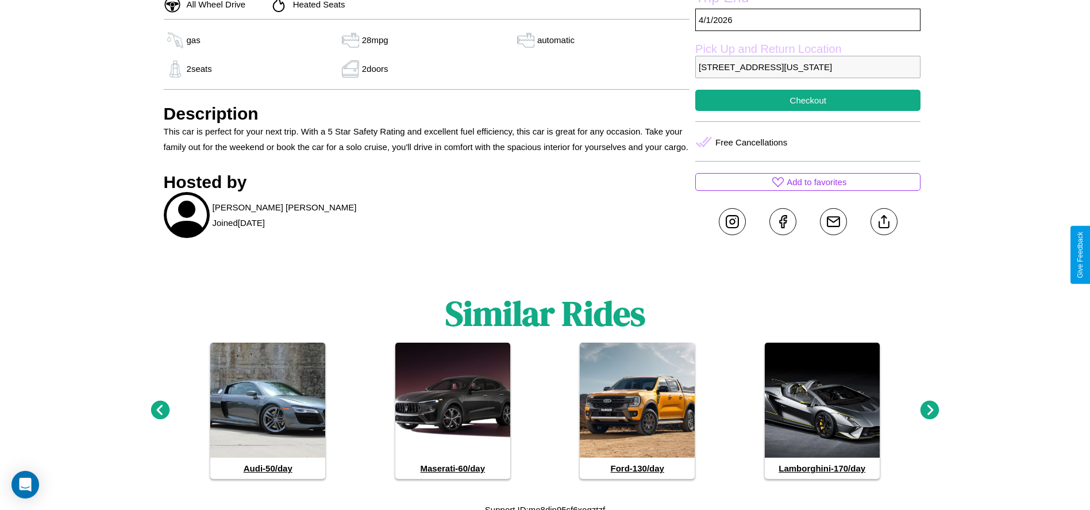
scroll to position [572, 0]
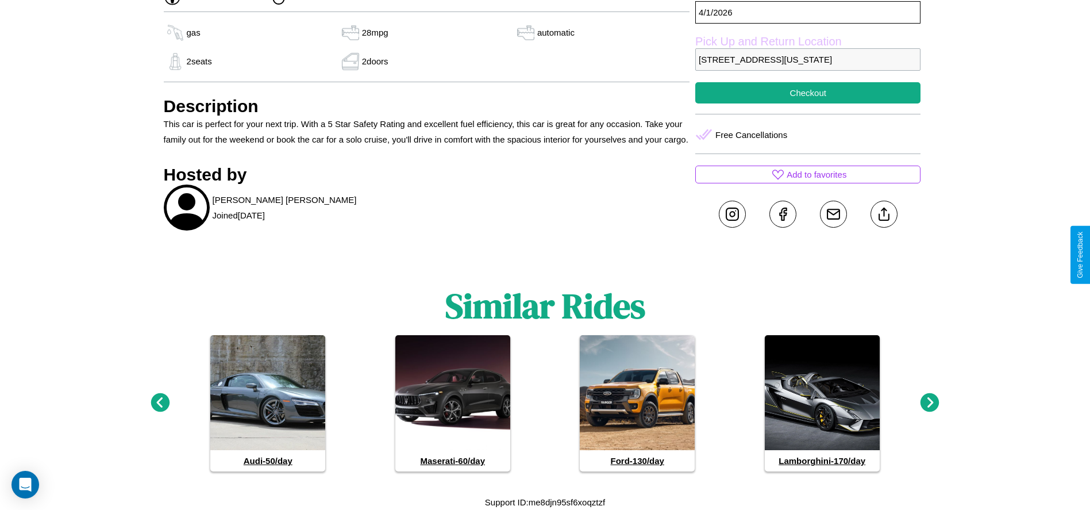
click at [160, 403] on icon at bounding box center [160, 402] width 19 height 19
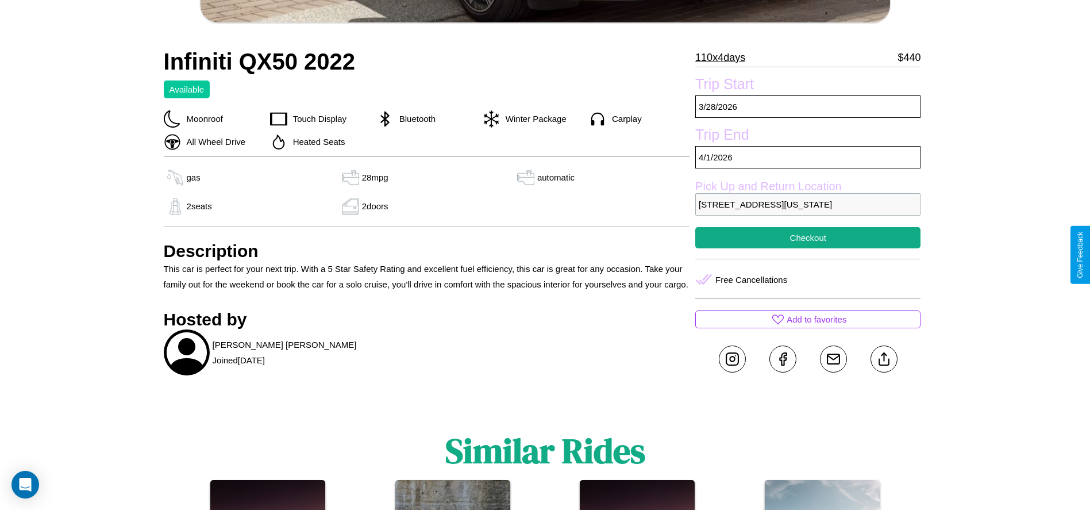
scroll to position [410, 0]
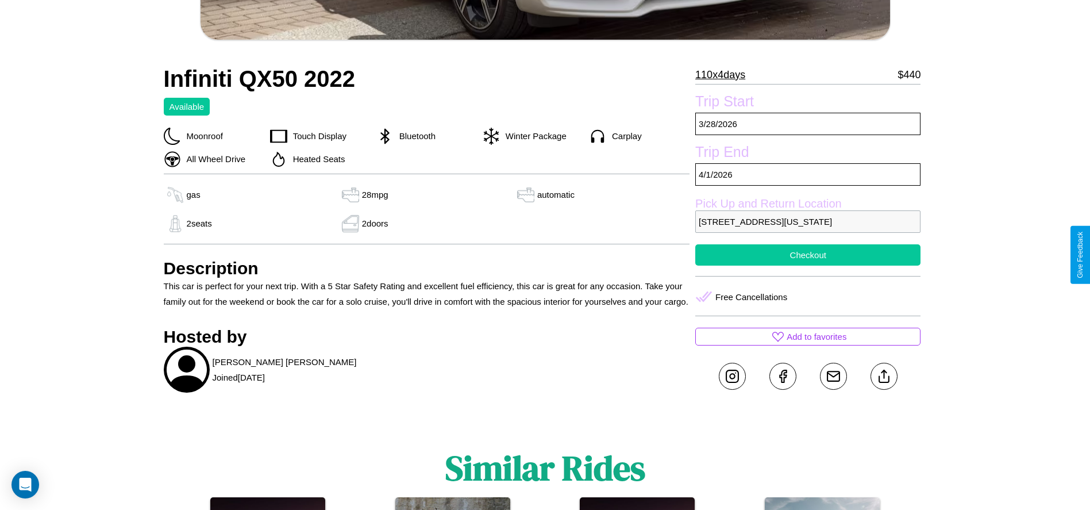
click at [808, 255] on button "Checkout" at bounding box center [807, 254] width 225 height 21
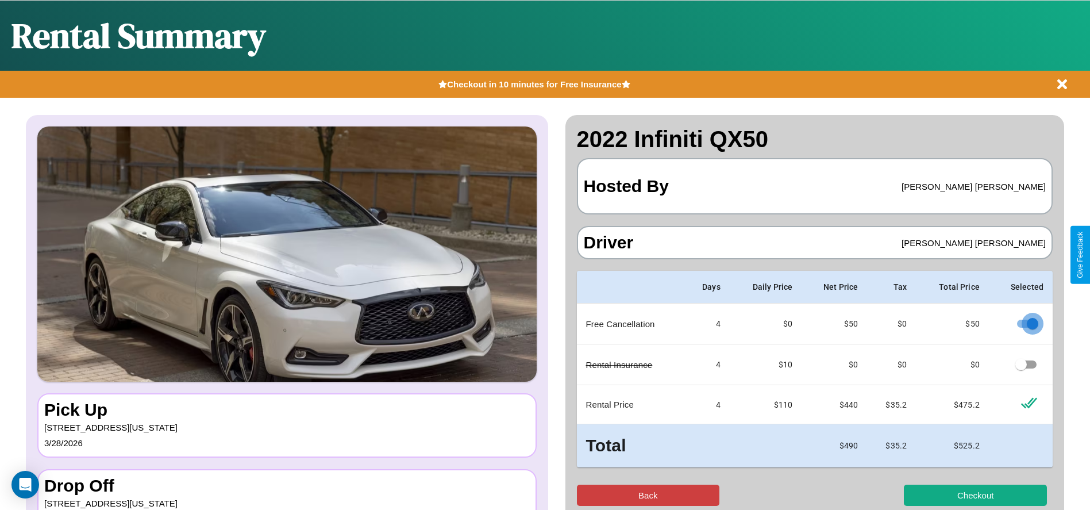
click at [648, 495] on button "Back" at bounding box center [648, 494] width 143 height 21
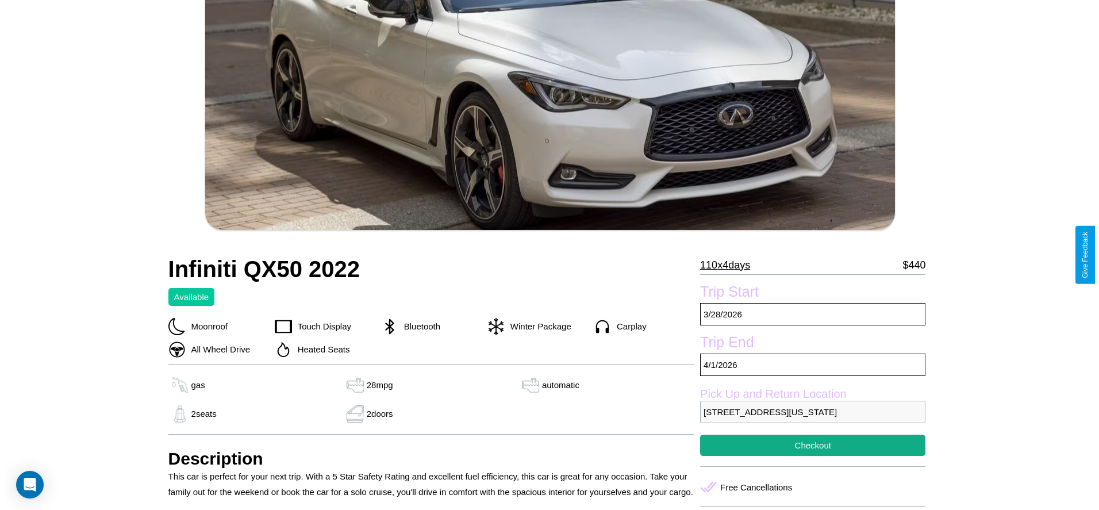
scroll to position [279, 0]
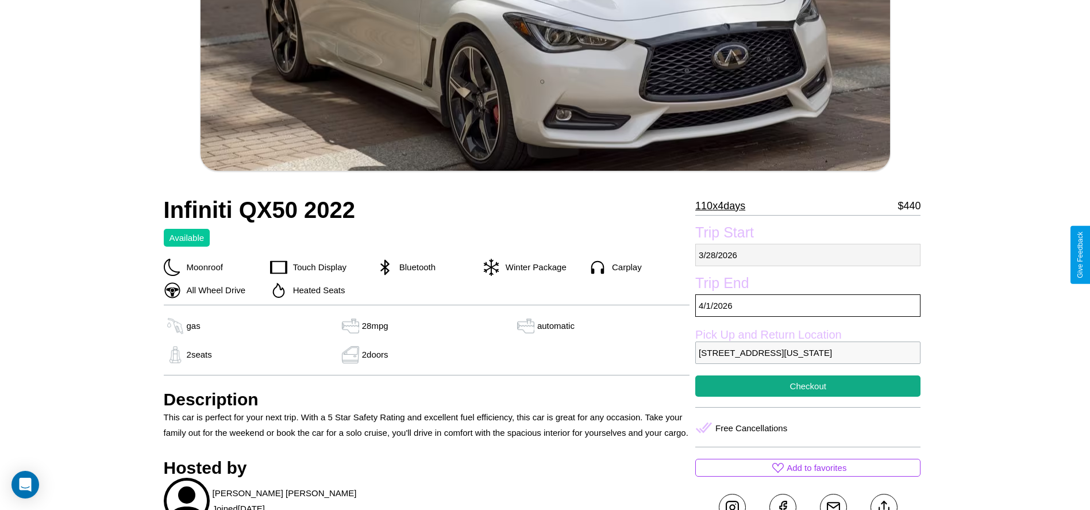
click at [808, 255] on p "[DATE]" at bounding box center [807, 255] width 225 height 22
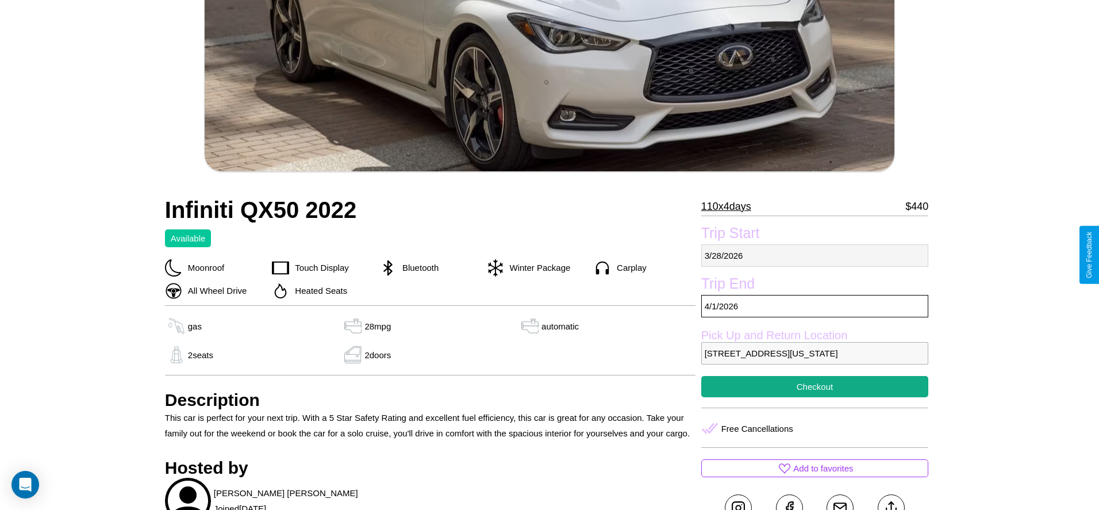
select select "*"
select select "****"
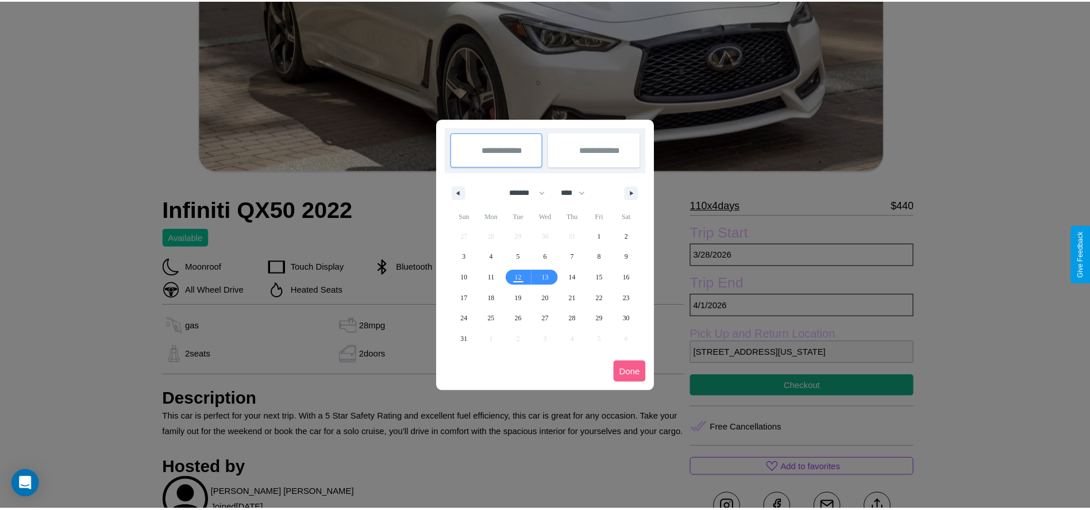
scroll to position [0, 0]
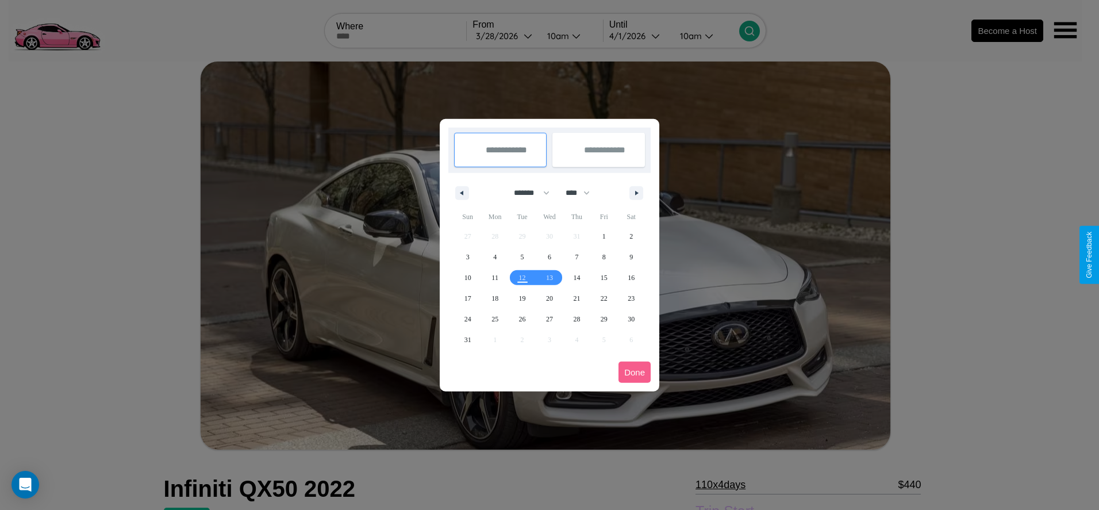
click at [504, 36] on div at bounding box center [549, 255] width 1099 height 510
